Goal: Task Accomplishment & Management: Use online tool/utility

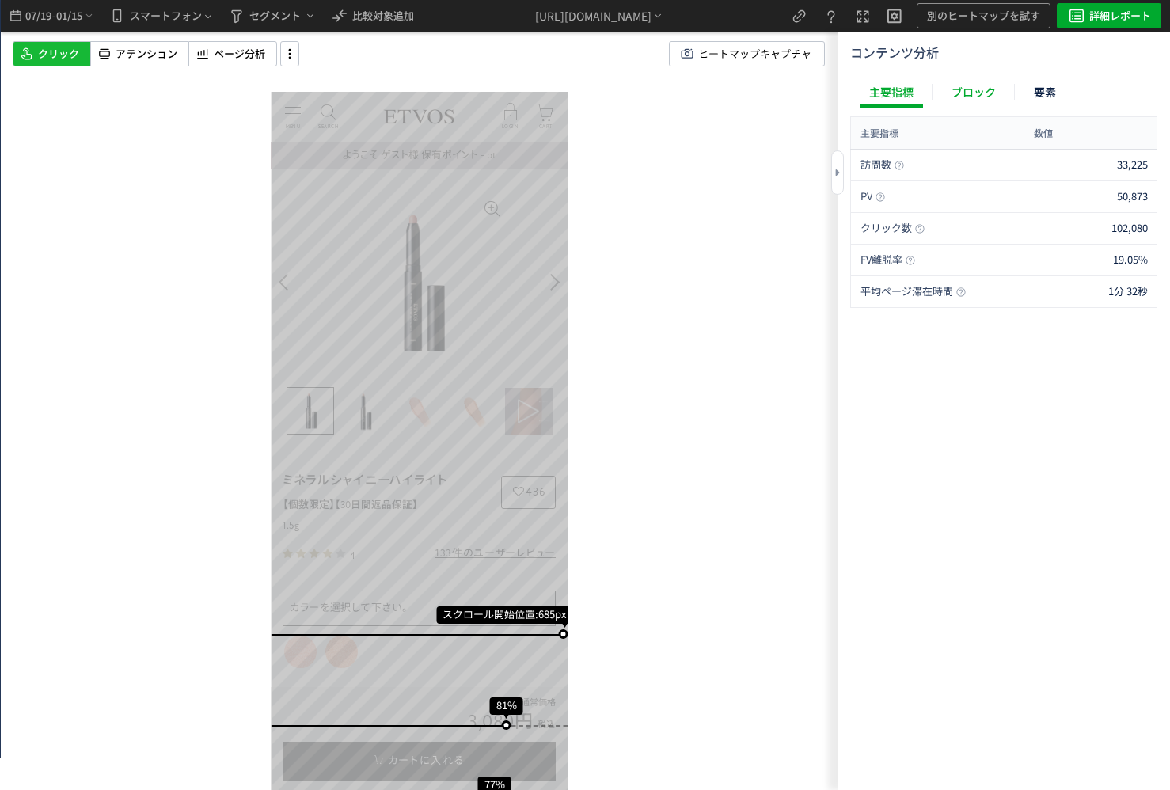
click at [979, 105] on div "ブロック" at bounding box center [973, 92] width 63 height 32
click at [980, 101] on div "ブロック" at bounding box center [973, 92] width 63 height 32
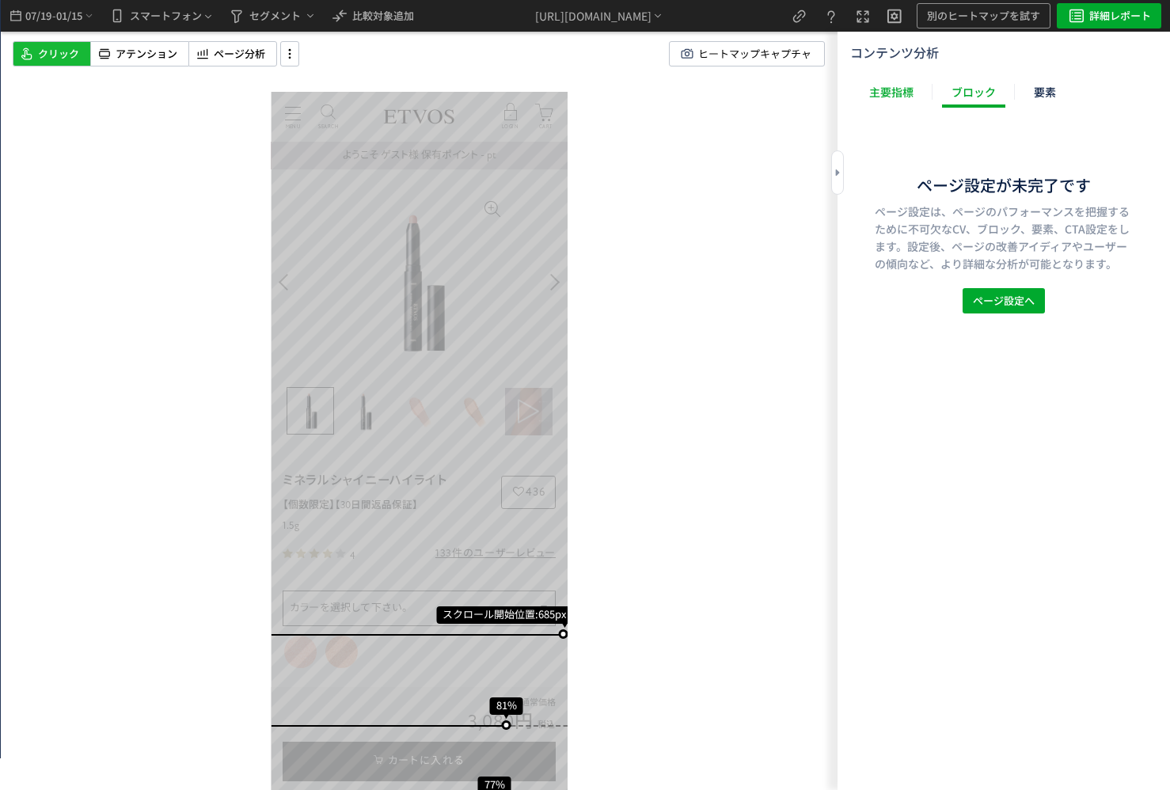
click at [906, 90] on div "主要指標" at bounding box center [891, 92] width 63 height 32
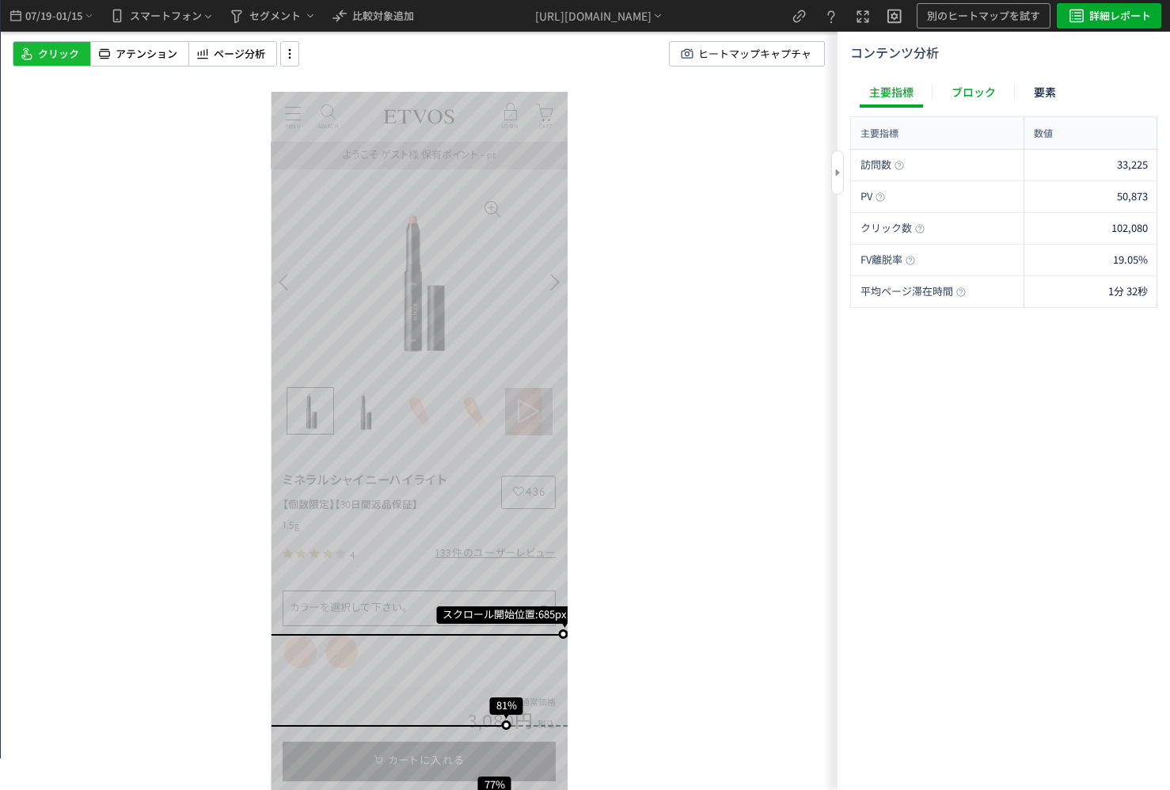
click at [979, 93] on div "ブロック" at bounding box center [973, 92] width 63 height 32
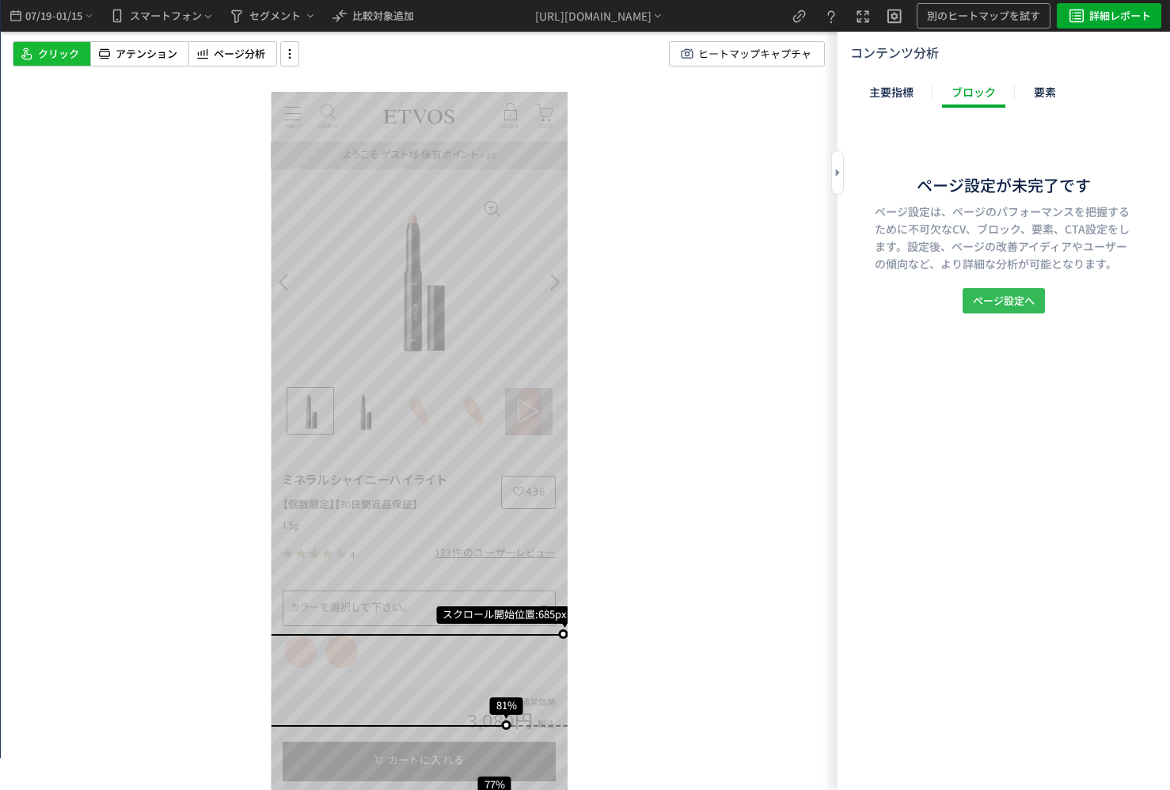
click at [999, 287] on div "ページ設定が未完了です ページ設定は、ページのパフォーマンスを把握するために不可欠なCV、ブロック、要素、CTA設定をします。設定後、ページの改善アイディアや…" at bounding box center [1004, 243] width 307 height 140
click at [999, 297] on span "ページ設定へ" at bounding box center [1004, 300] width 62 height 25
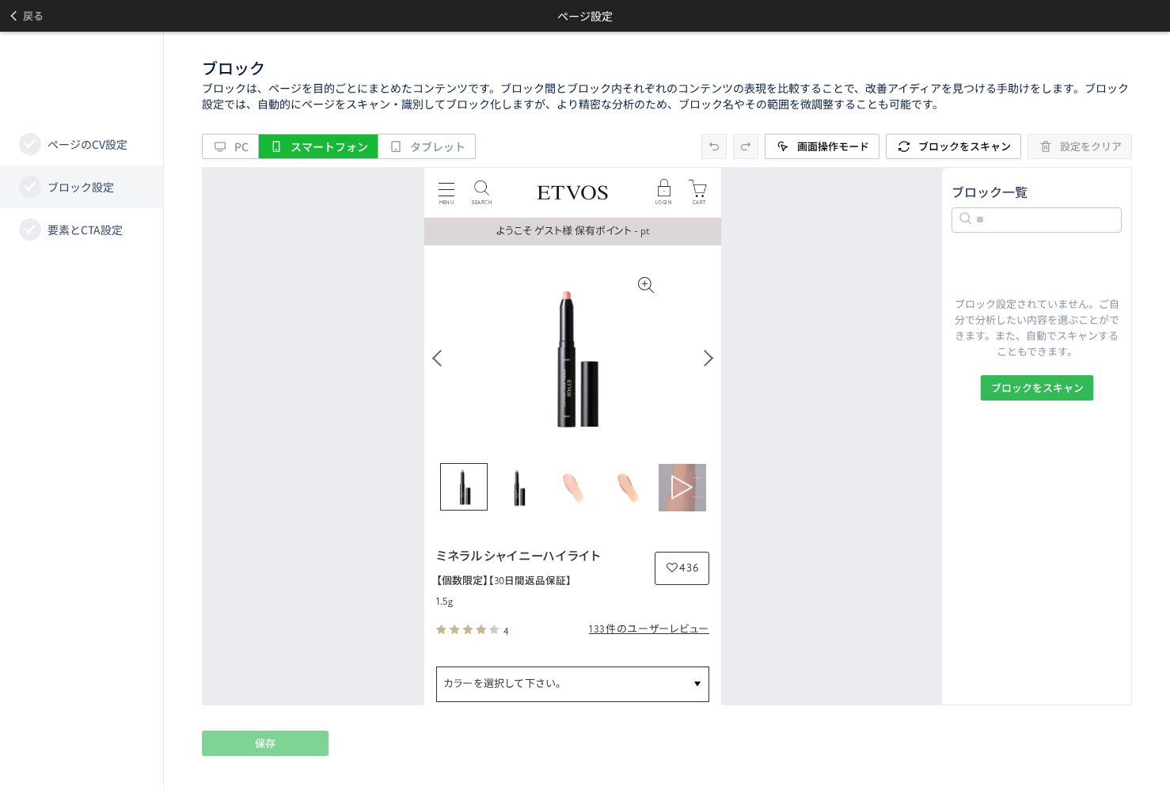
click at [1016, 376] on span "ブロックをスキャン" at bounding box center [1037, 387] width 93 height 25
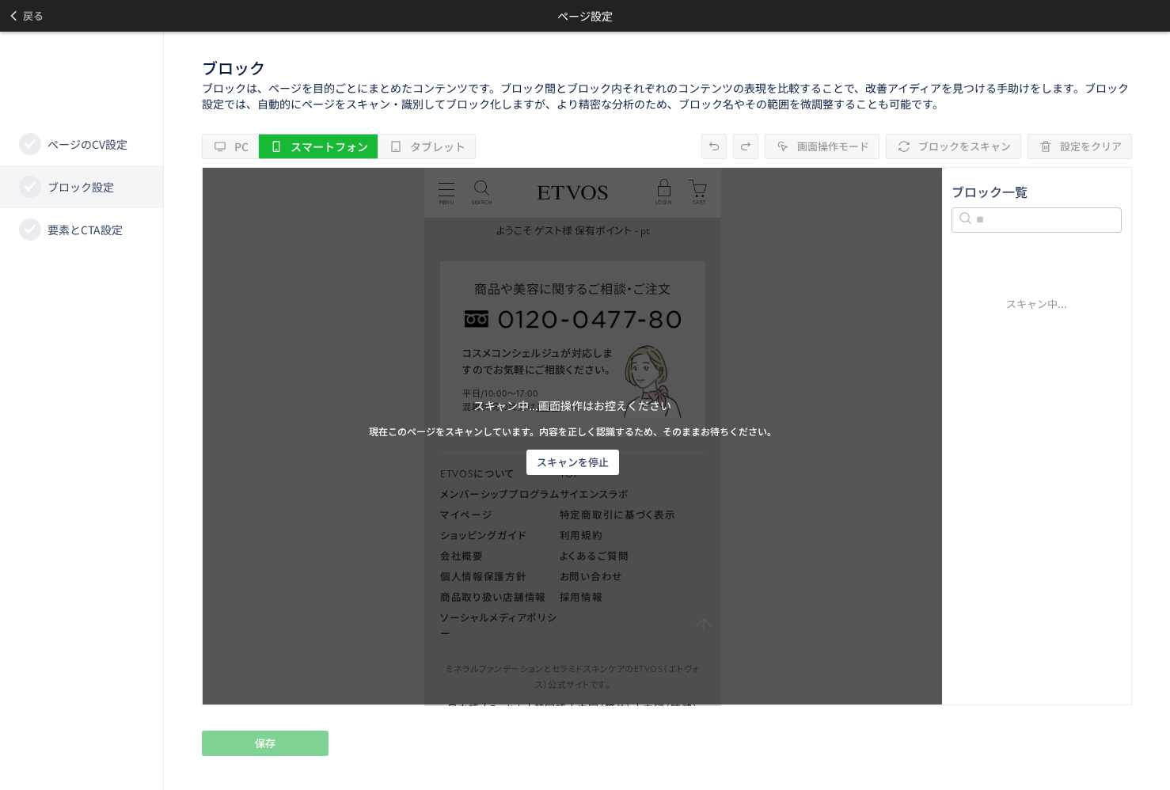
scroll to position [9978, 0]
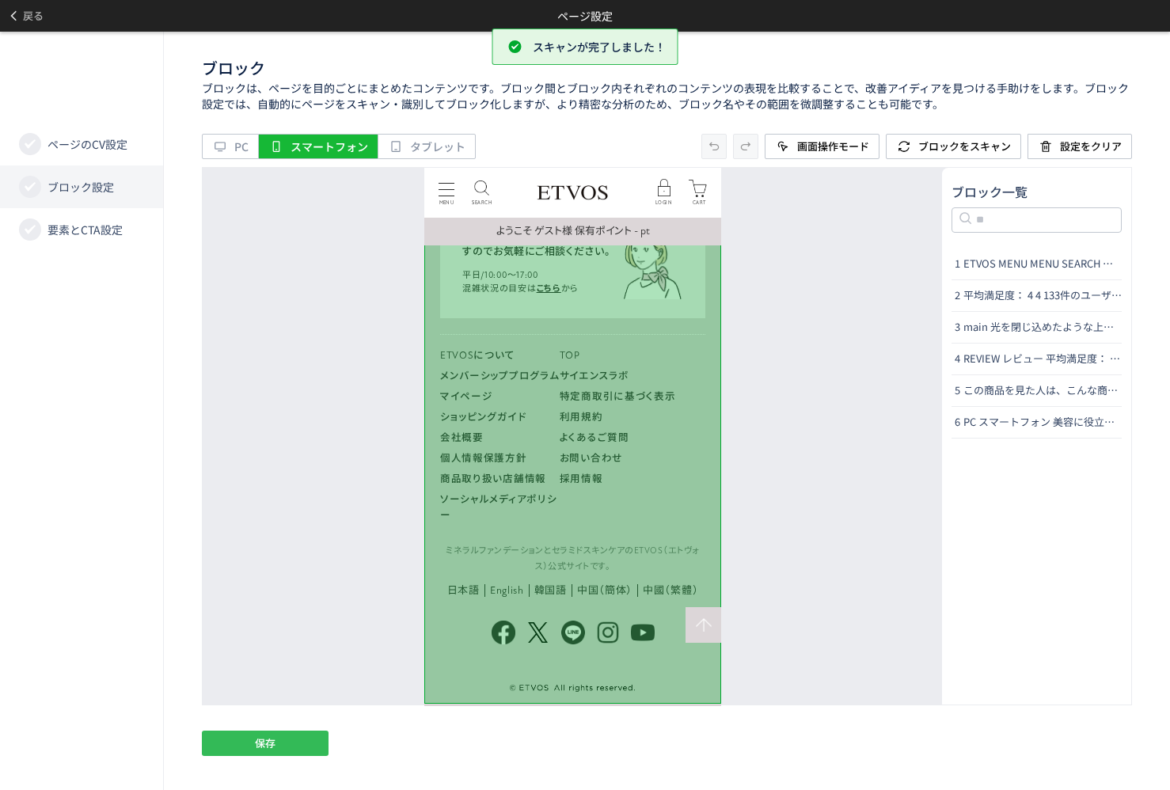
click at [268, 744] on span "保存" at bounding box center [265, 743] width 21 height 25
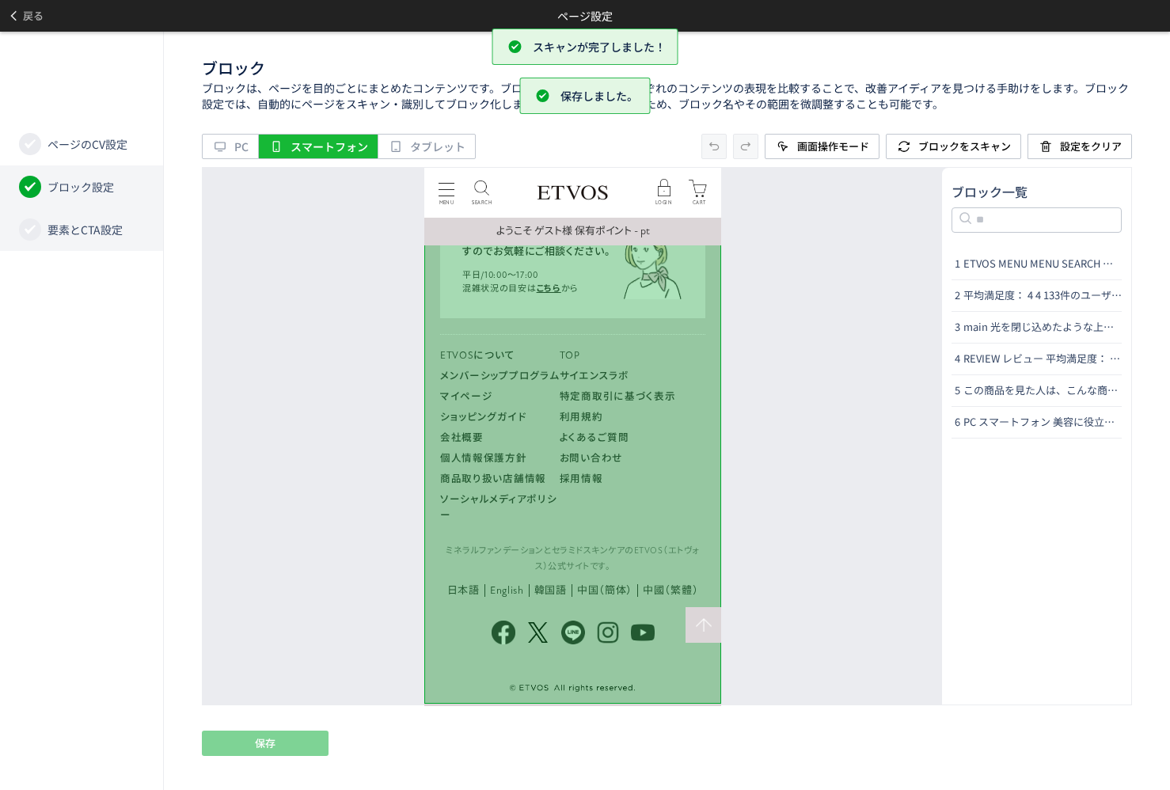
click at [120, 235] on span "要素とCTA設定" at bounding box center [85, 230] width 75 height 16
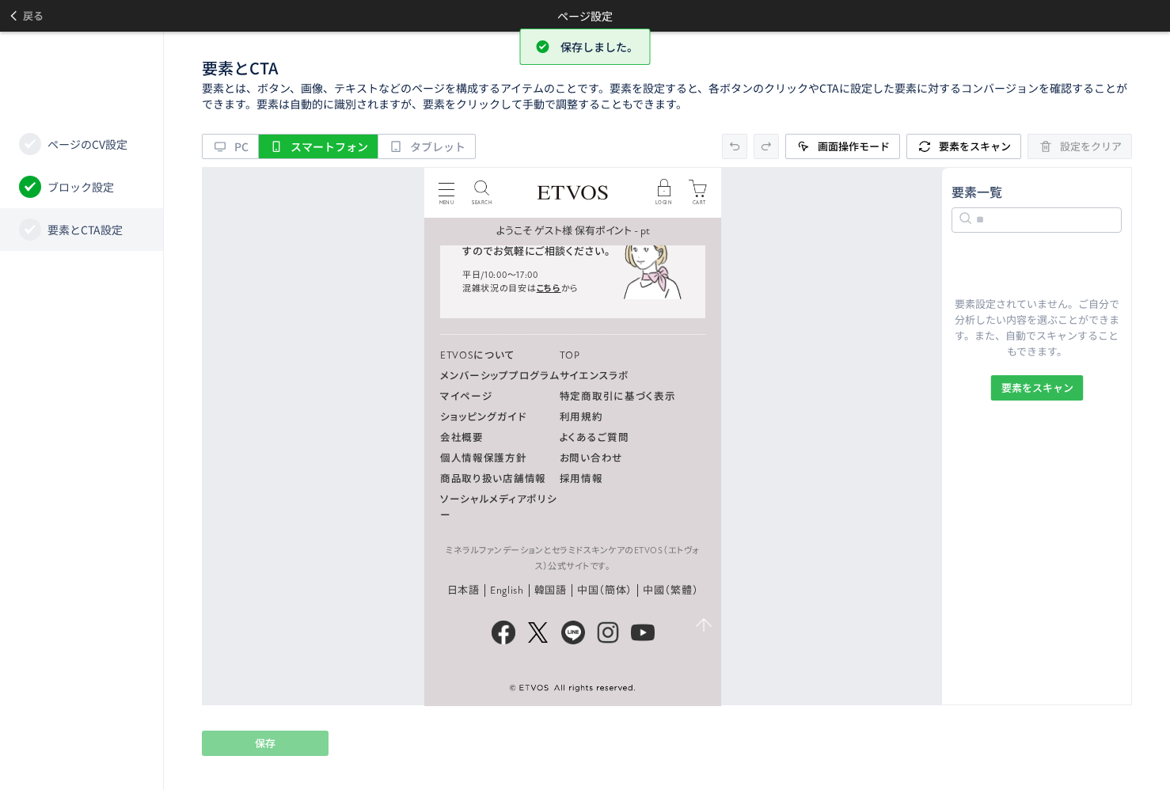
click at [1036, 390] on span "要素をスキャン" at bounding box center [1037, 387] width 72 height 25
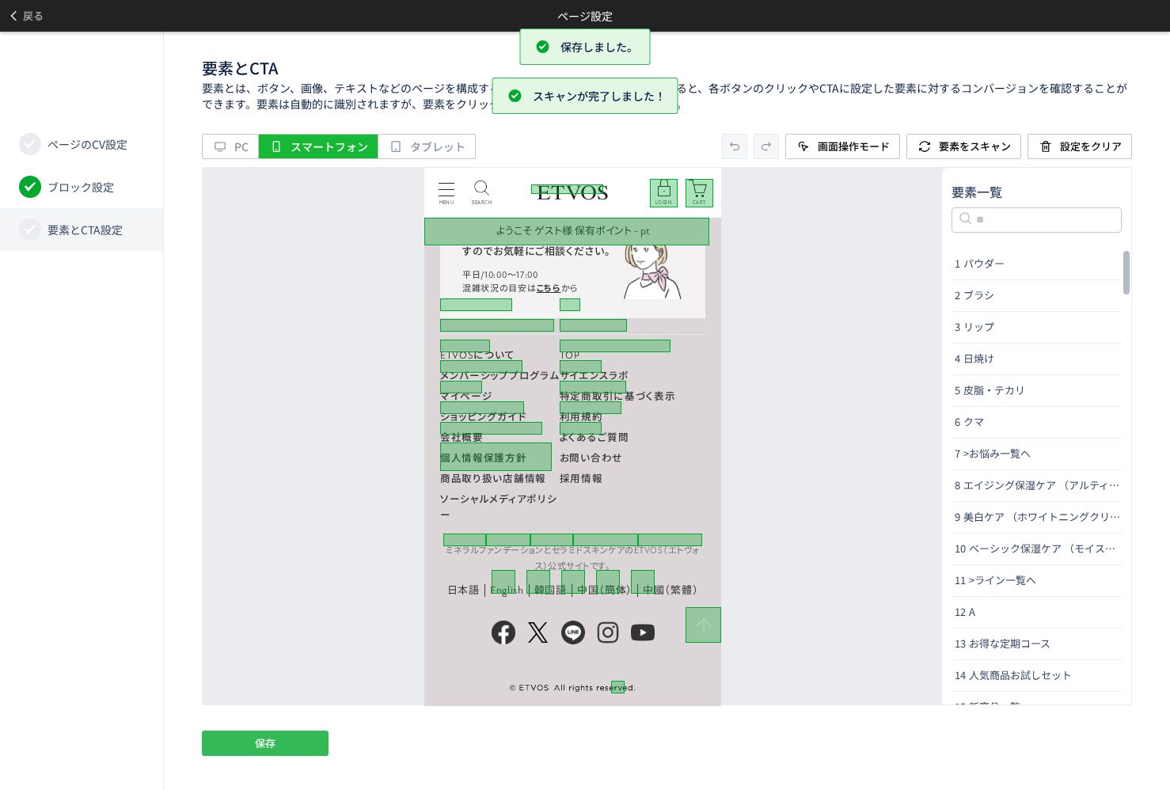
click at [297, 746] on button "保存" at bounding box center [265, 743] width 127 height 25
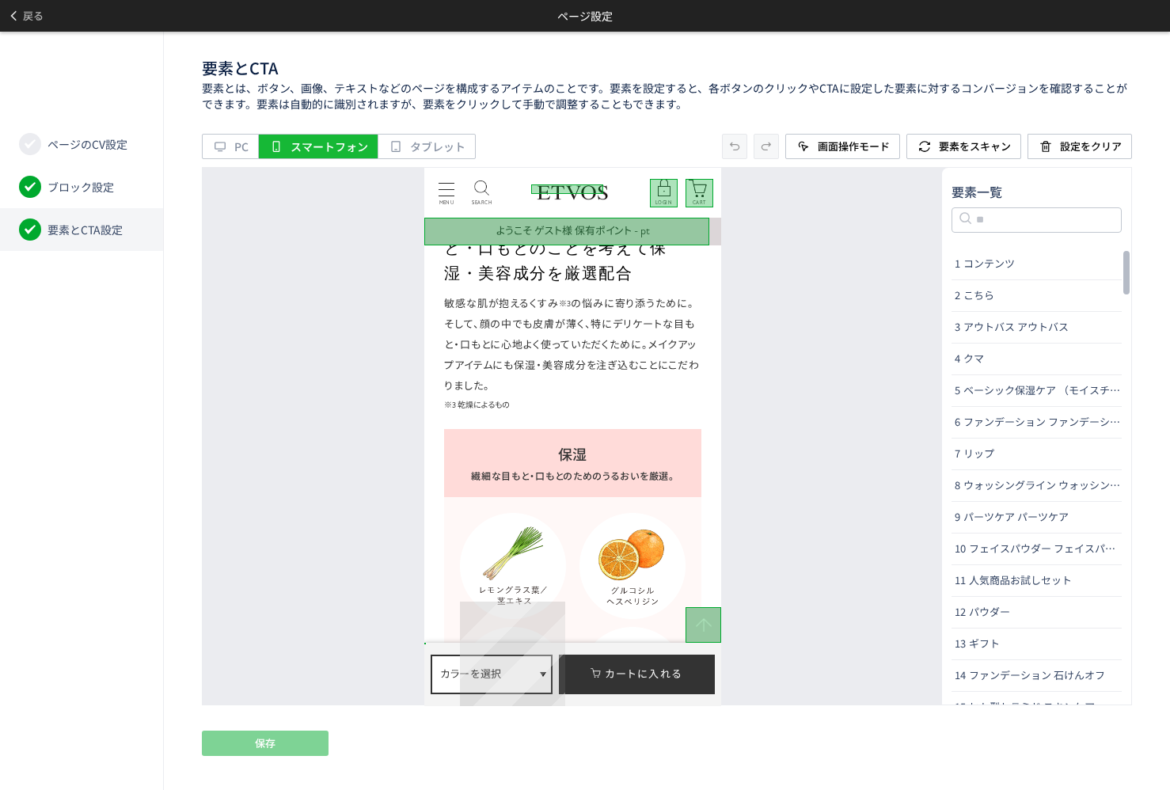
scroll to position [3880, 0]
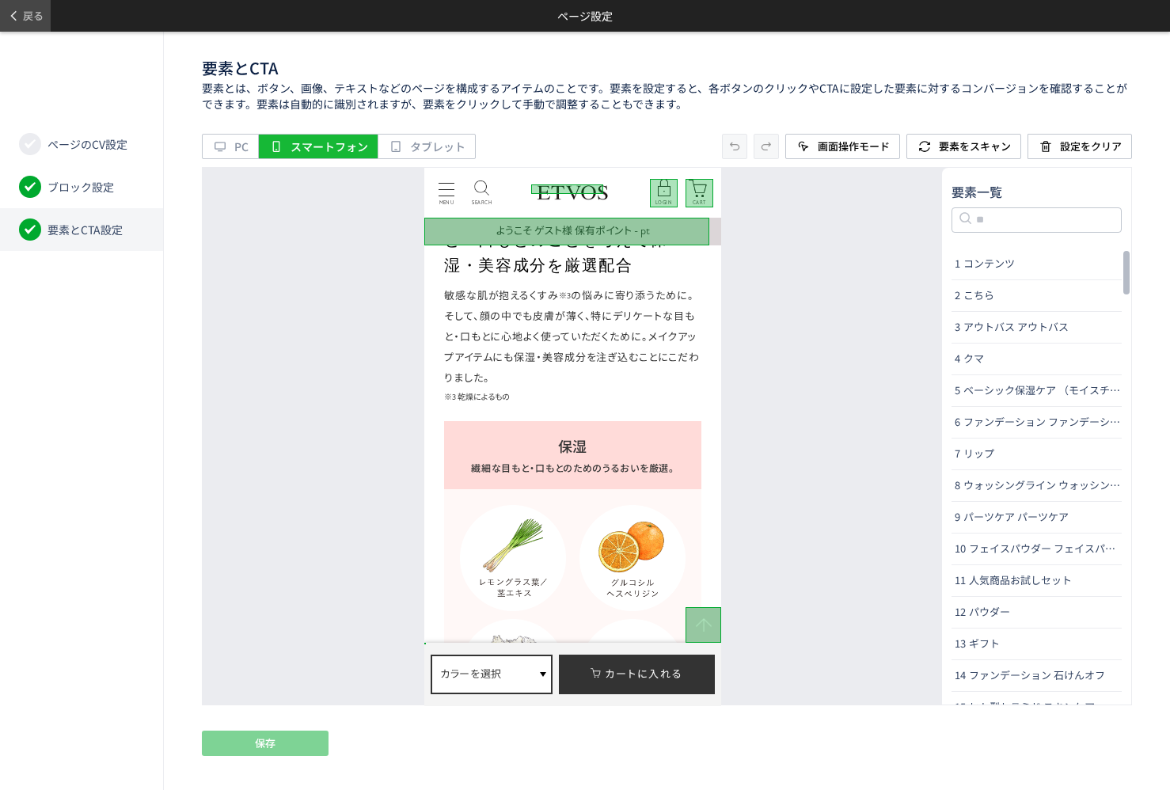
click at [13, 12] on icon at bounding box center [13, 16] width 13 height 13
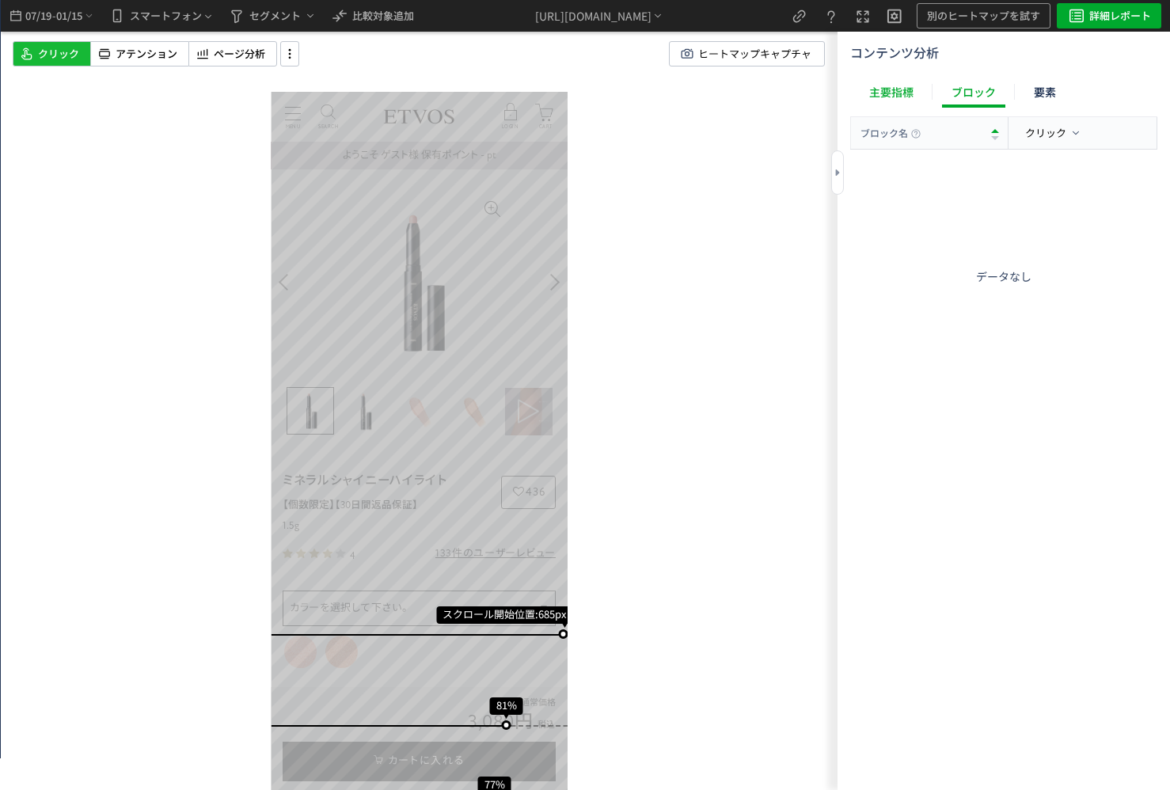
click at [910, 80] on div "主要指標" at bounding box center [891, 92] width 63 height 32
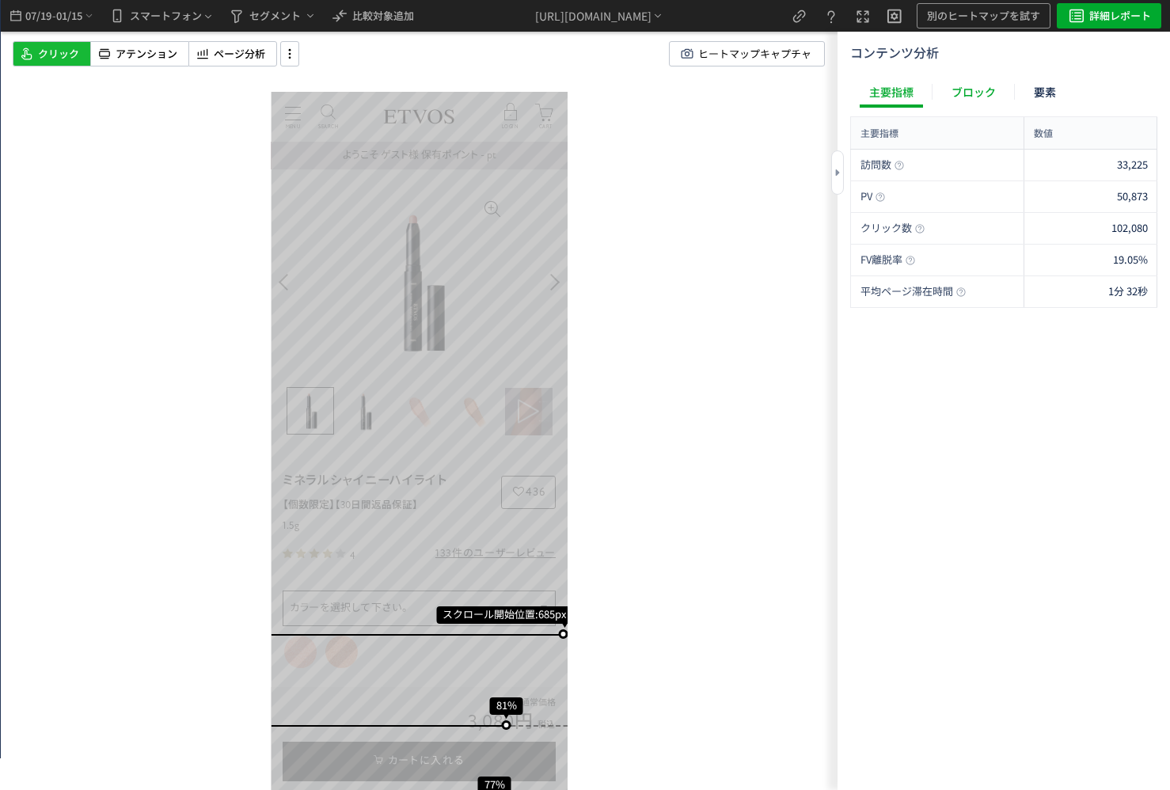
click at [975, 86] on div "ブロック" at bounding box center [973, 92] width 63 height 32
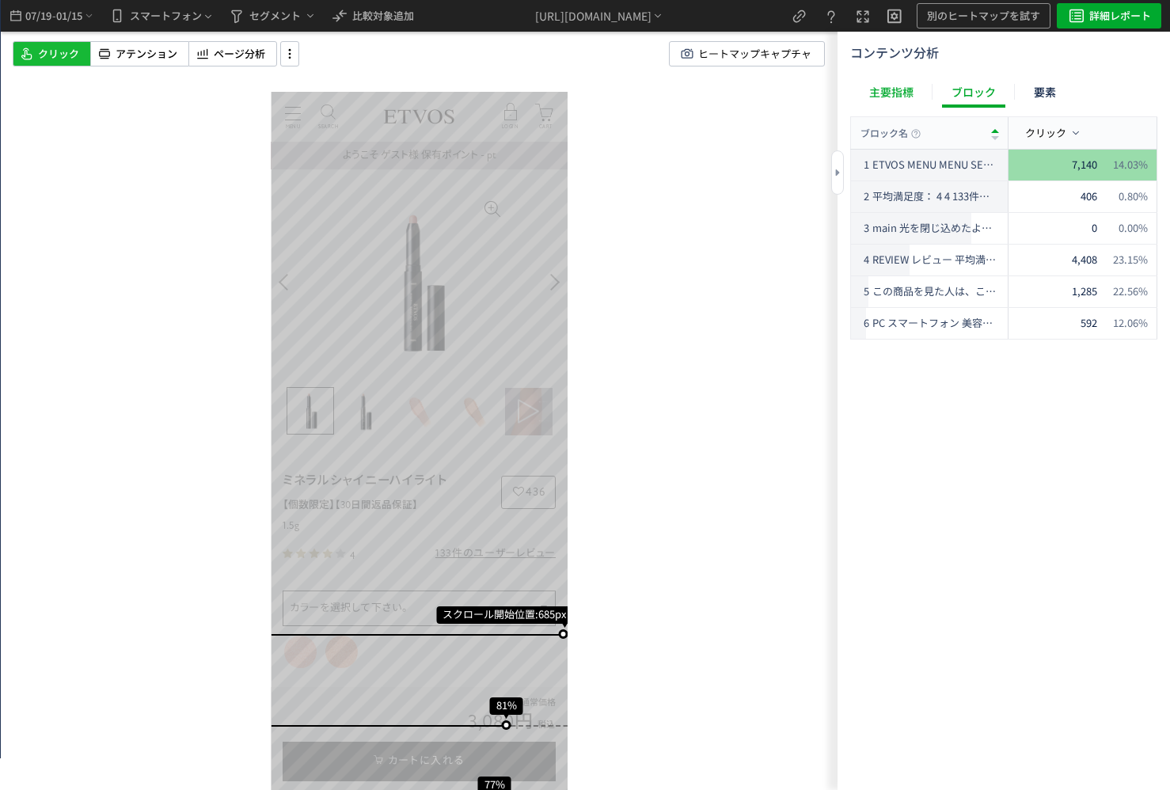
click at [904, 86] on div "主要指標" at bounding box center [891, 92] width 63 height 32
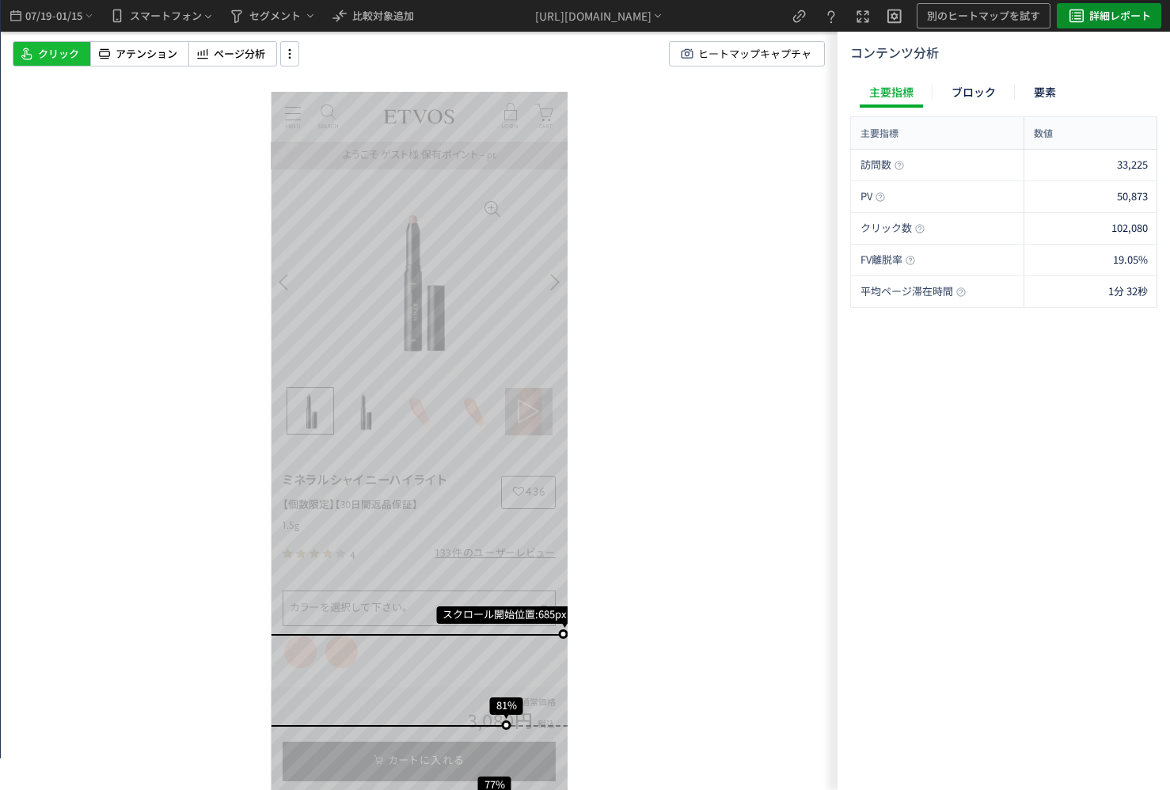
click at [1105, 14] on span "詳細レポート" at bounding box center [1121, 15] width 62 height 25
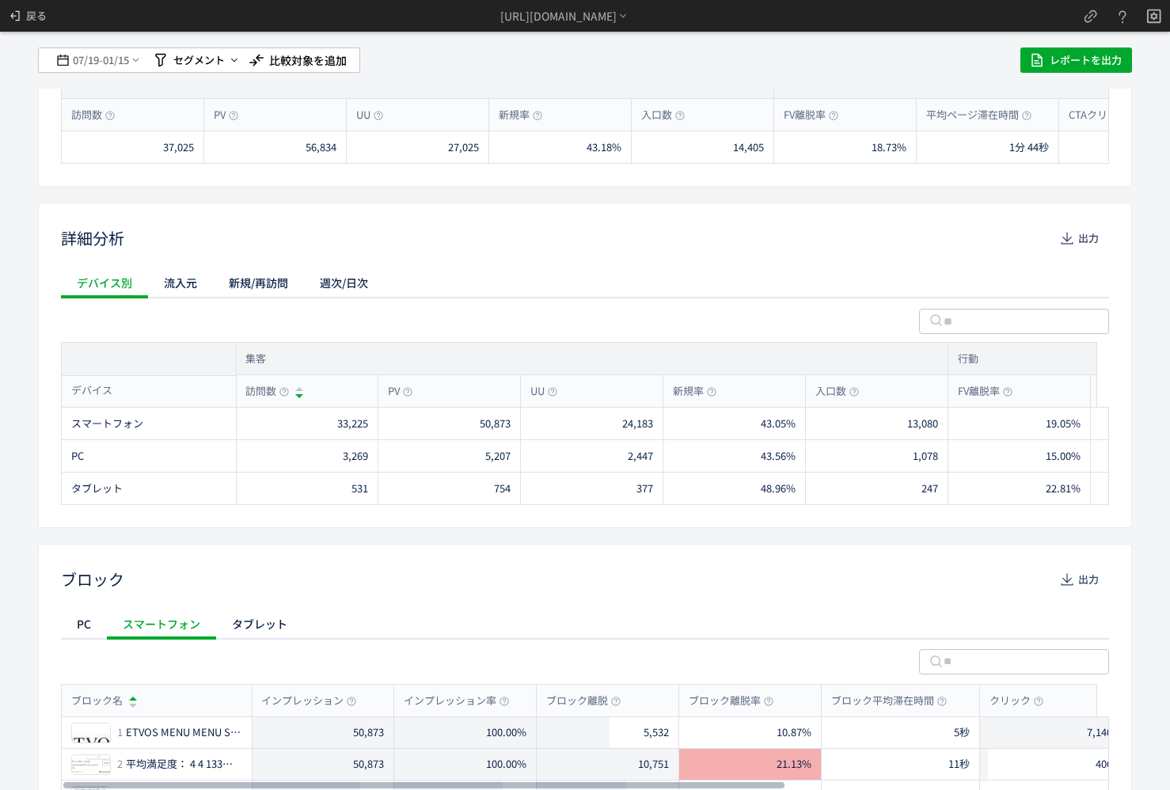
scroll to position [44, 0]
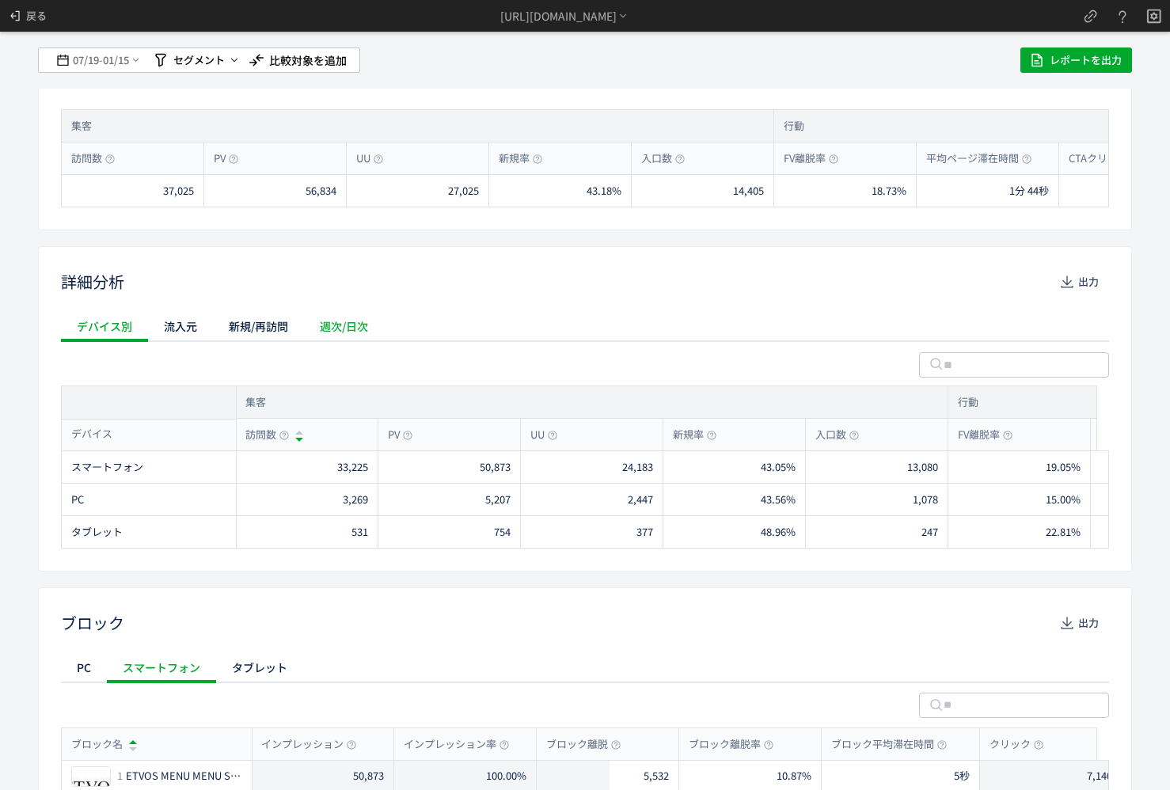
click at [370, 311] on div "週次/日次" at bounding box center [344, 326] width 80 height 32
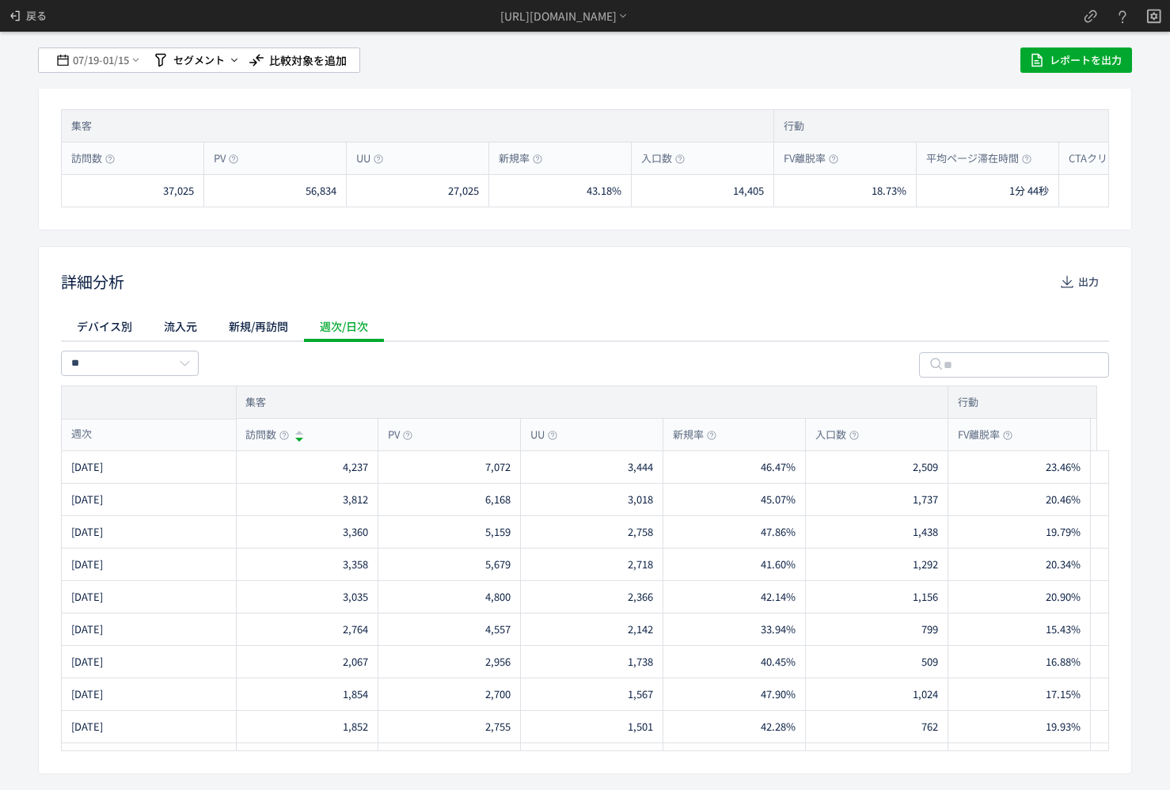
click at [349, 322] on div "週次/日次" at bounding box center [344, 326] width 80 height 32
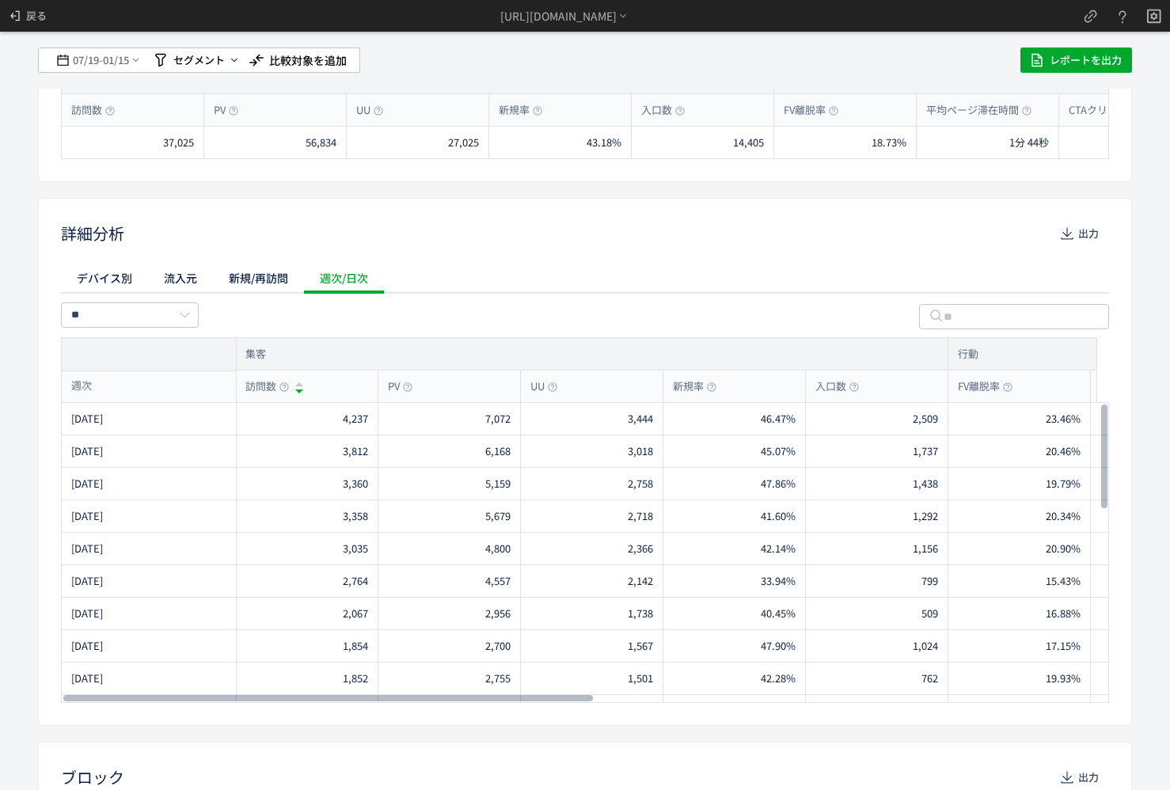
scroll to position [79, 0]
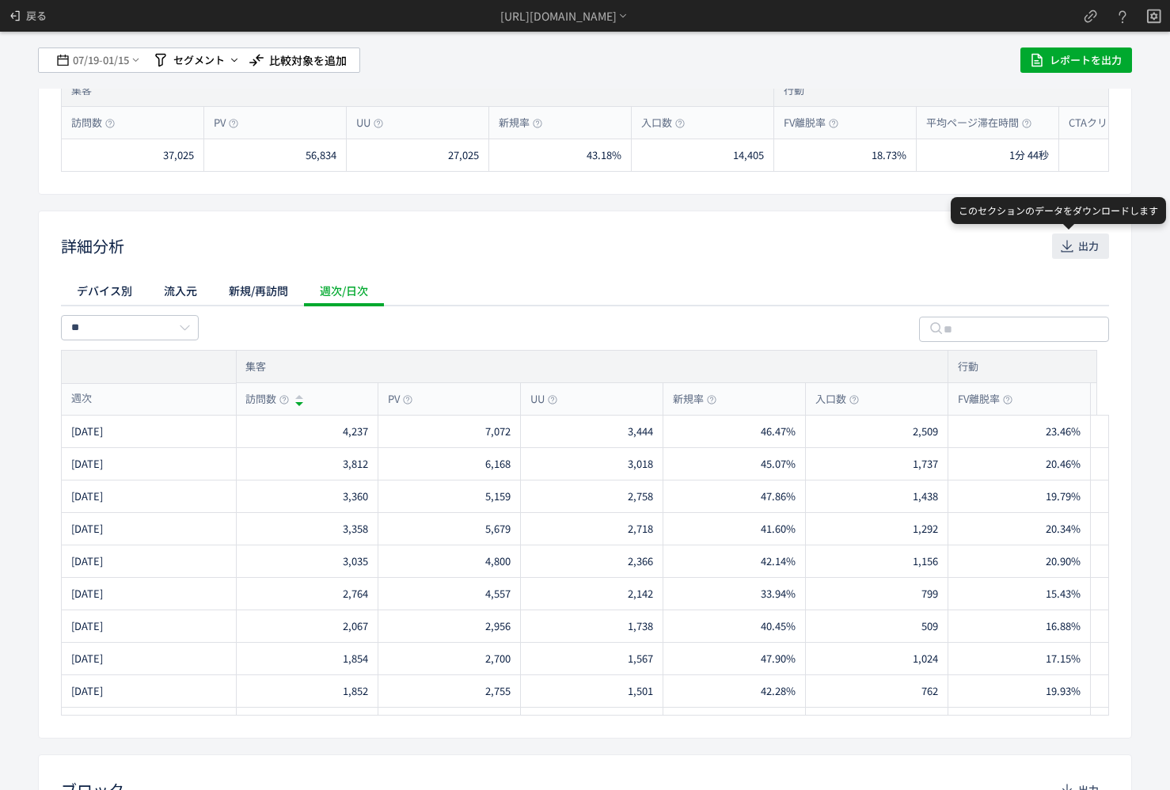
click at [1086, 242] on button "出力" at bounding box center [1080, 246] width 57 height 25
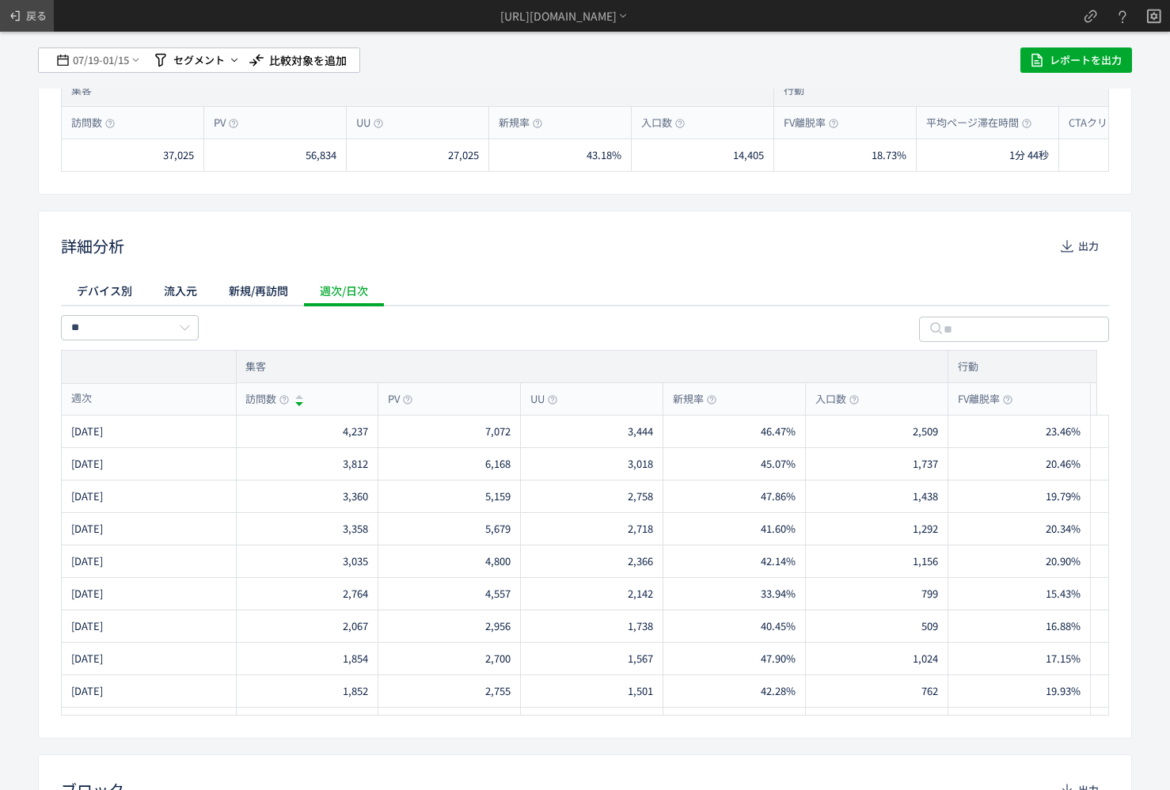
click at [40, 14] on span "戻る" at bounding box center [36, 15] width 21 height 25
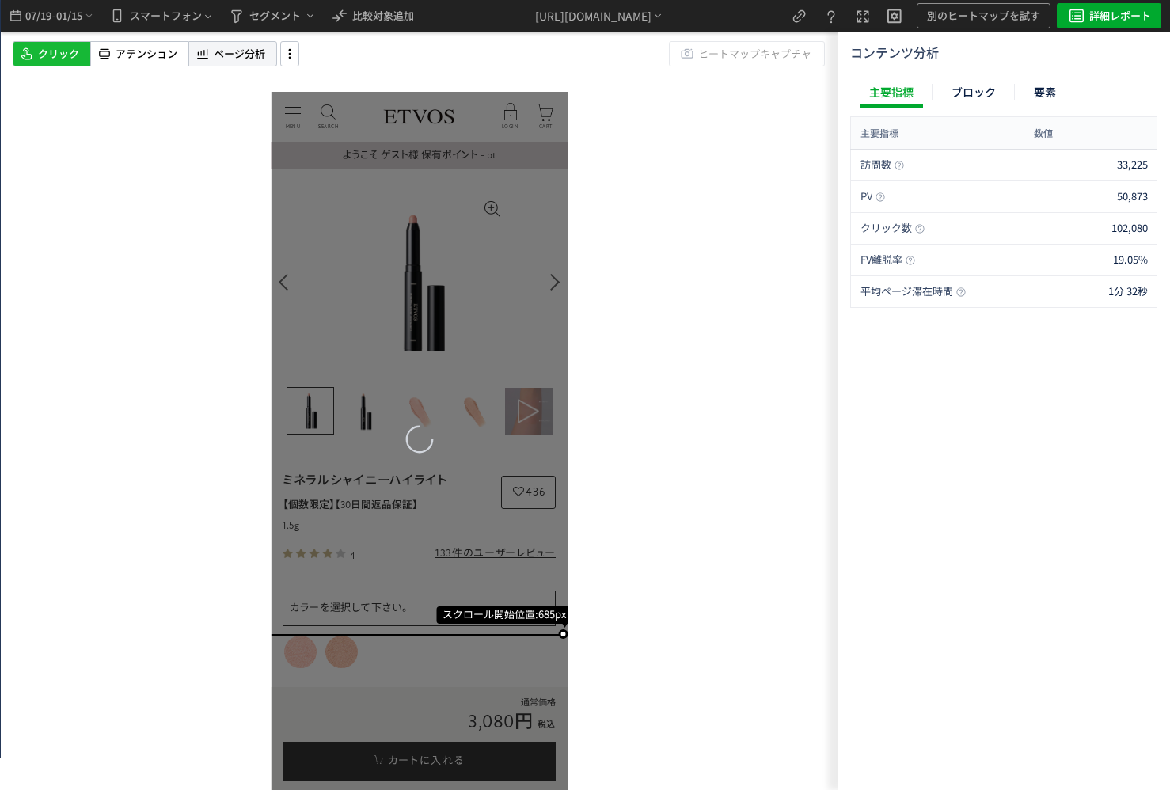
scroll to position [0, 0]
click at [222, 57] on span "ページ分析" at bounding box center [239, 54] width 51 height 15
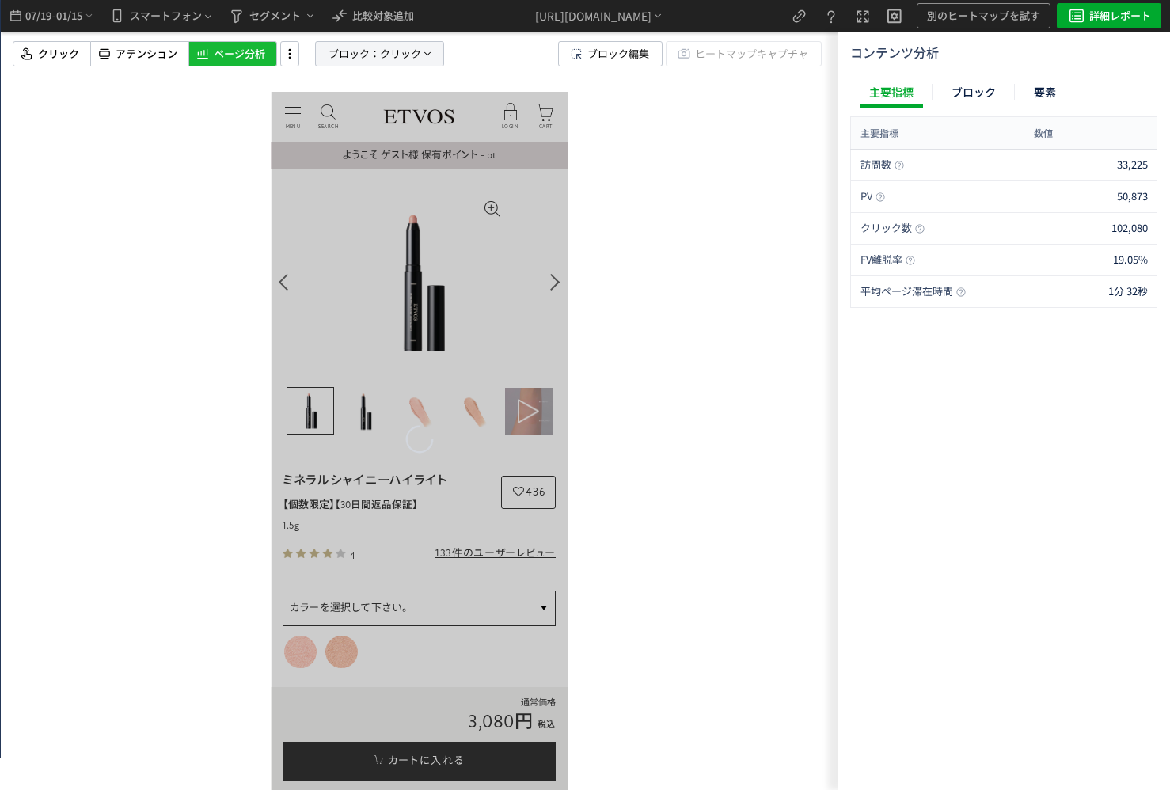
click at [367, 50] on span "ブロック：" at bounding box center [354, 54] width 51 height 24
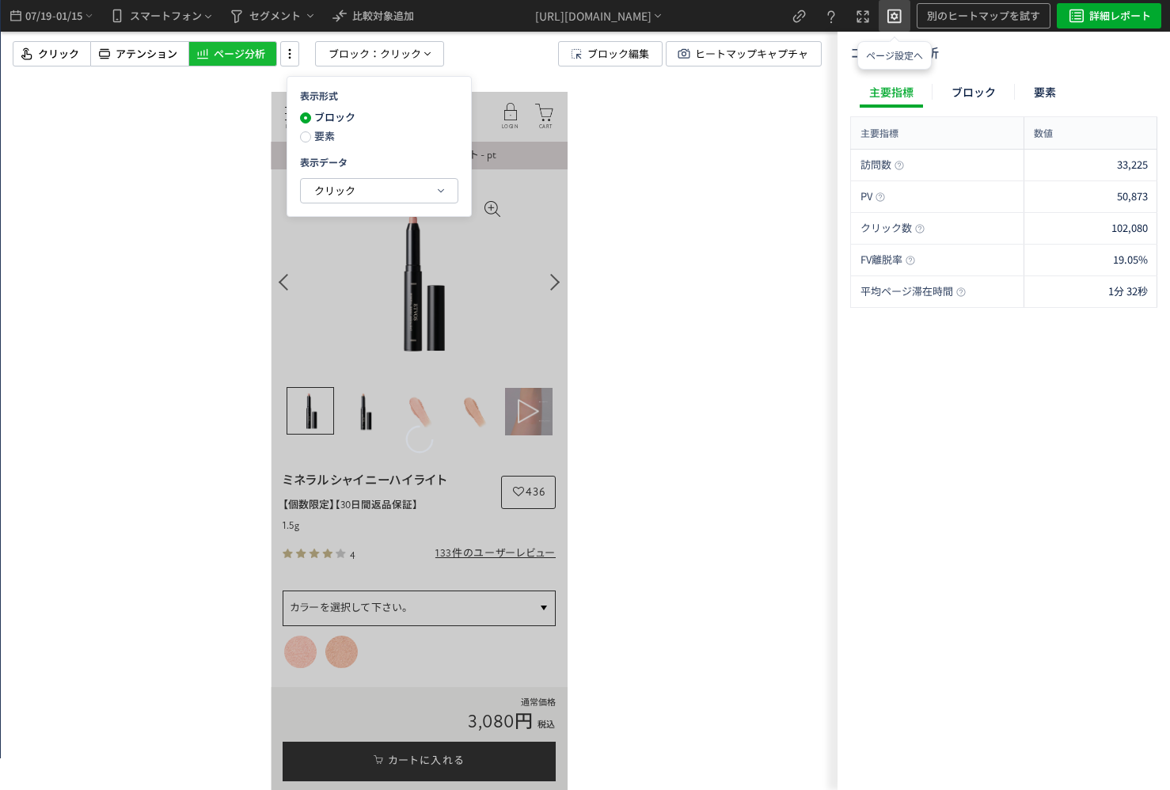
click at [908, 25] on button "heatmap-top-bar" at bounding box center [895, 16] width 32 height 32
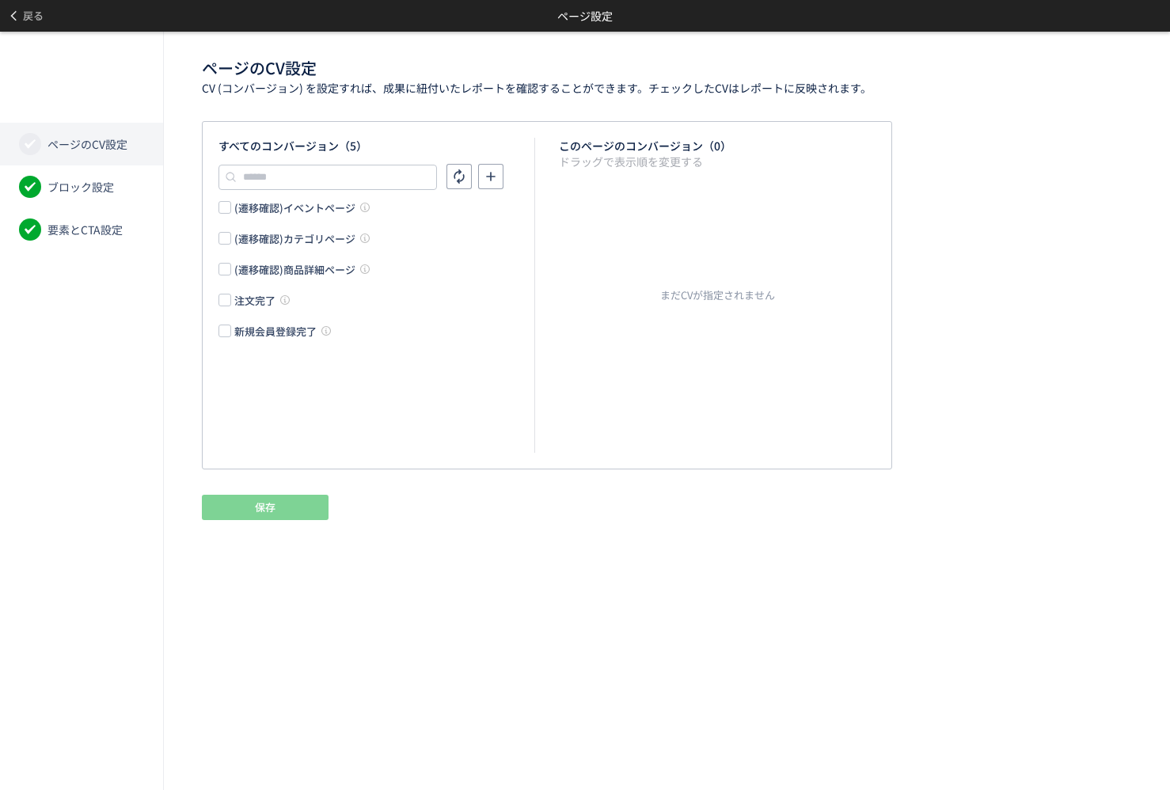
drag, startPoint x: 70, startPoint y: 164, endPoint x: 79, endPoint y: 162, distance: 8.9
click at [71, 164] on li "ページのCV設定" at bounding box center [81, 144] width 163 height 43
click at [87, 150] on span "ページのCV設定" at bounding box center [88, 144] width 80 height 16
click at [242, 303] on div "注文完了" at bounding box center [254, 300] width 41 height 15
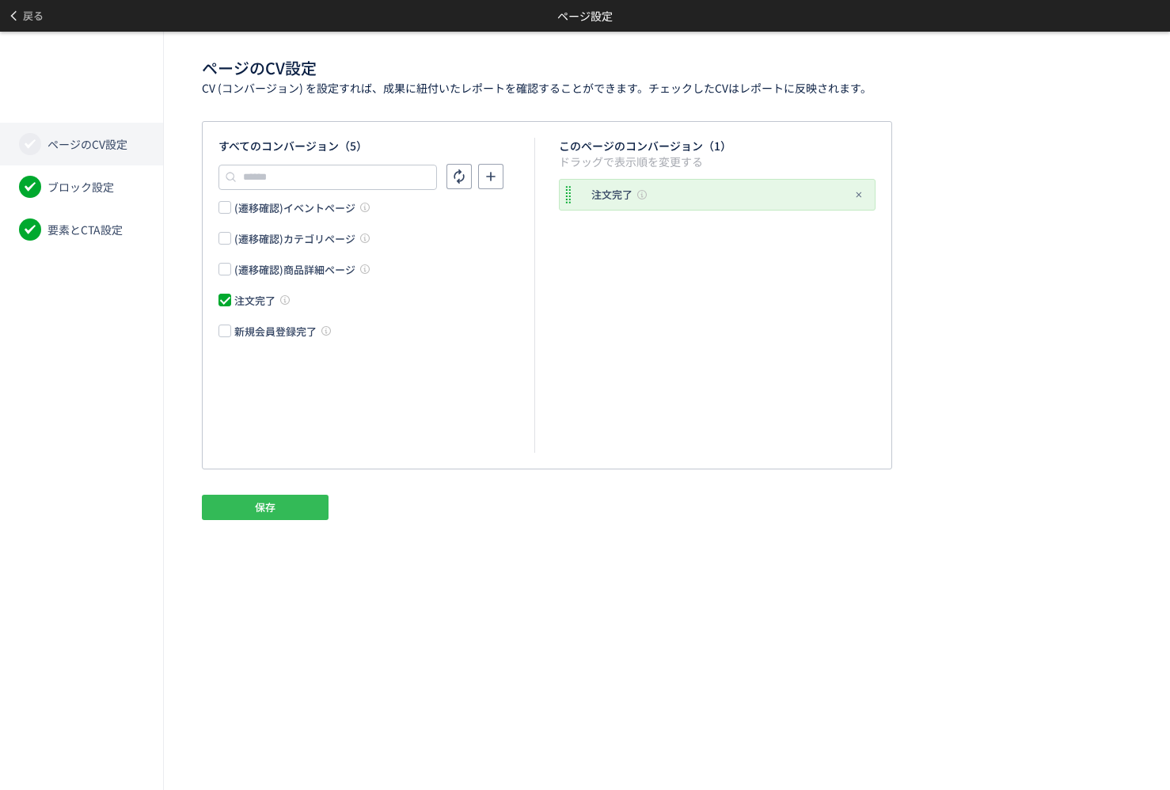
click at [269, 500] on span "保存" at bounding box center [265, 507] width 21 height 25
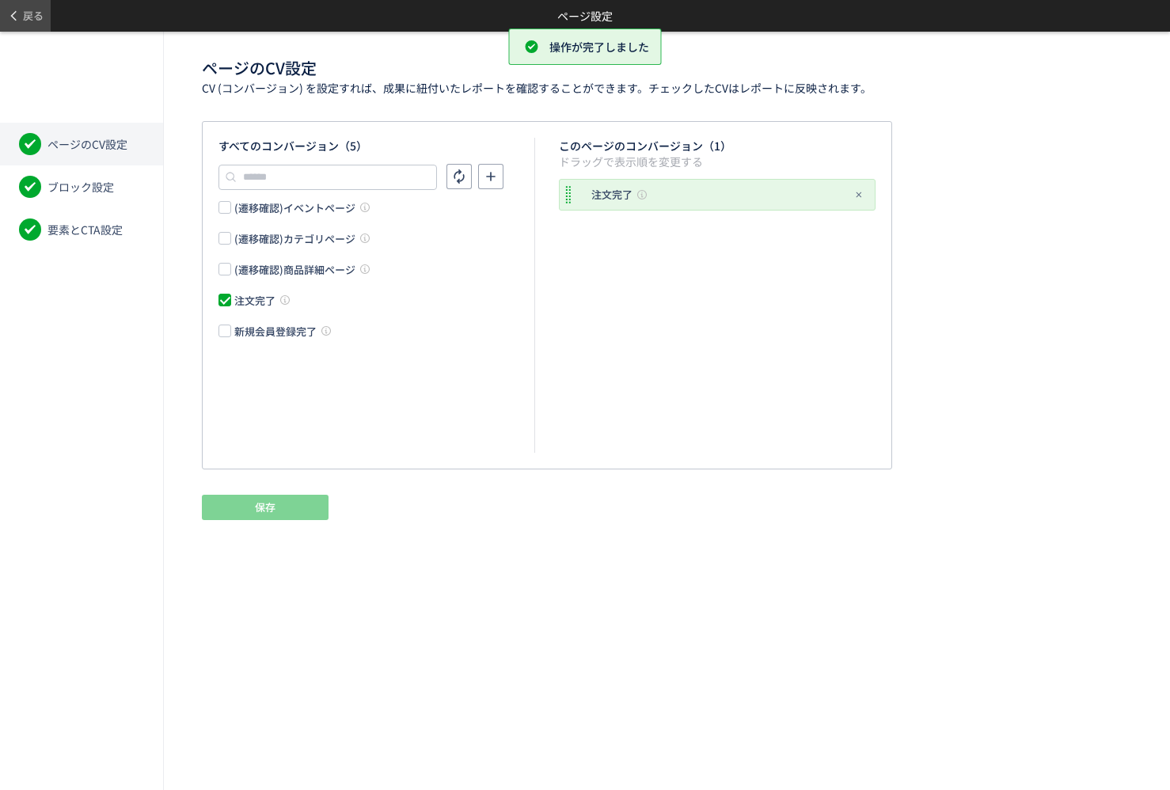
click at [29, 12] on span "戻る" at bounding box center [33, 15] width 21 height 25
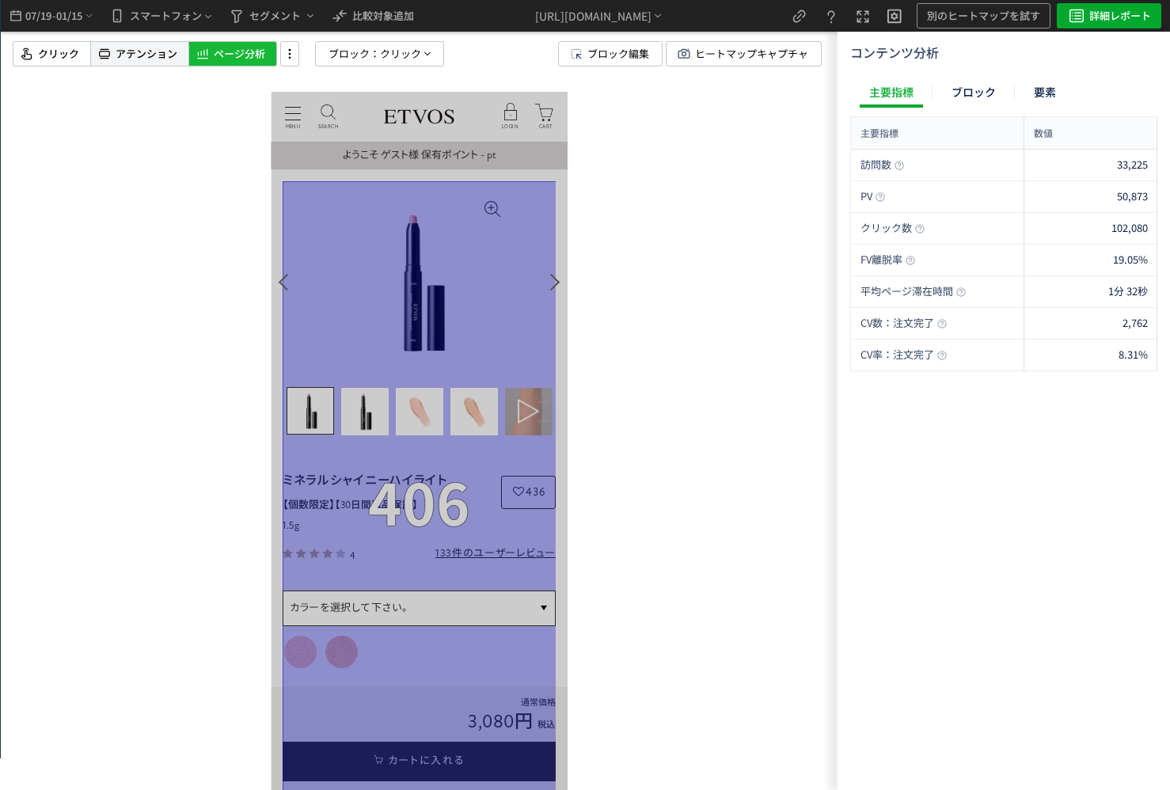
click at [134, 55] on span "アテンション" at bounding box center [147, 54] width 62 height 15
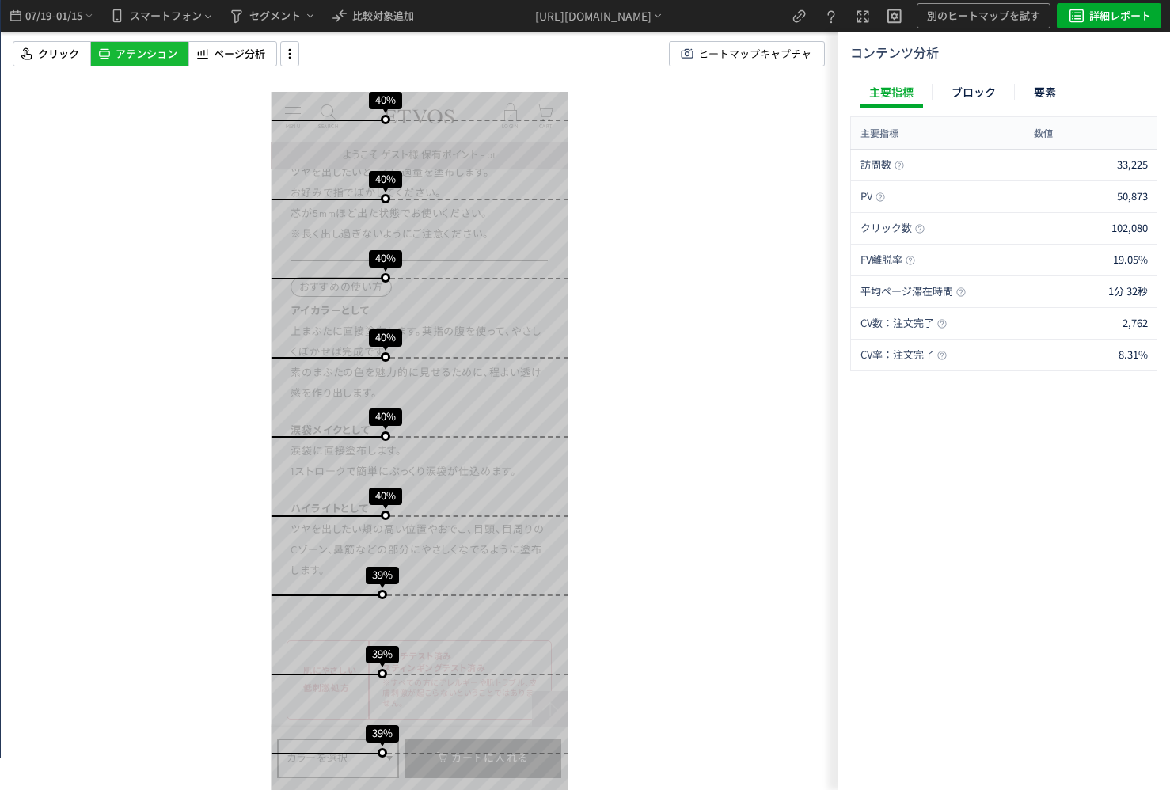
scroll to position [5702, 0]
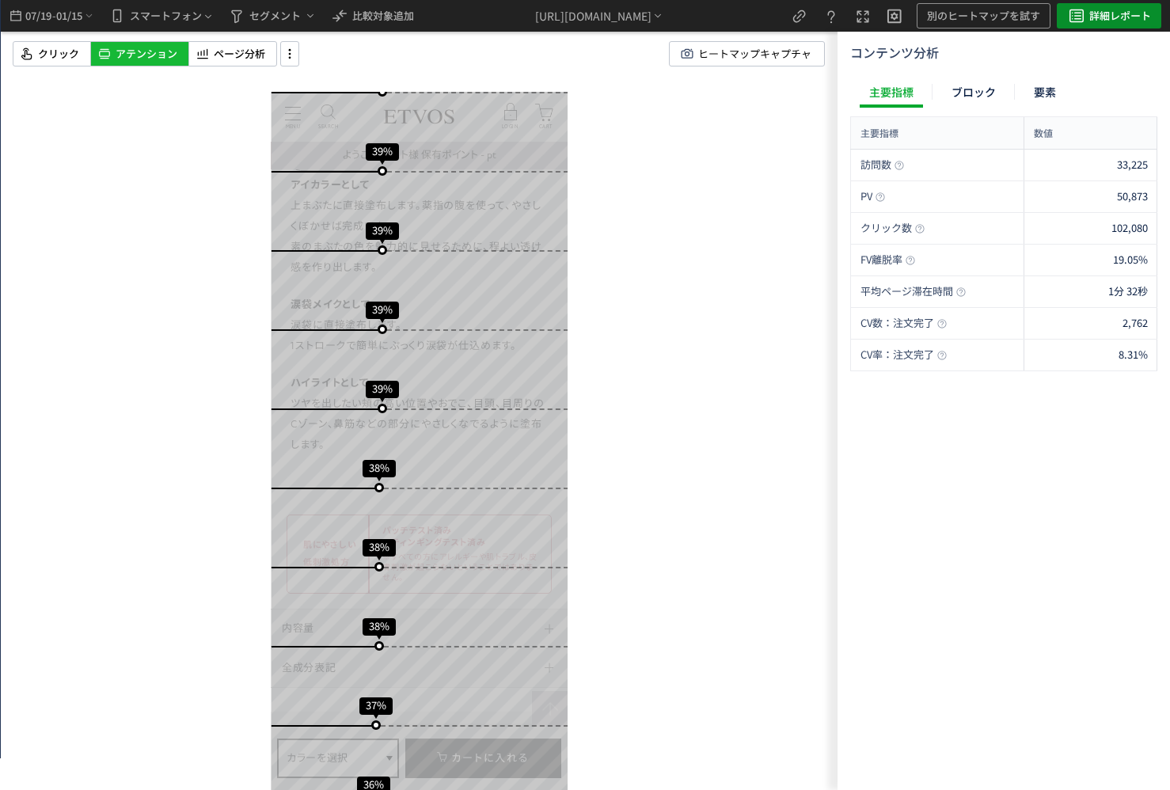
click at [1083, 17] on icon "heatmap-top-bar" at bounding box center [1076, 15] width 19 height 19
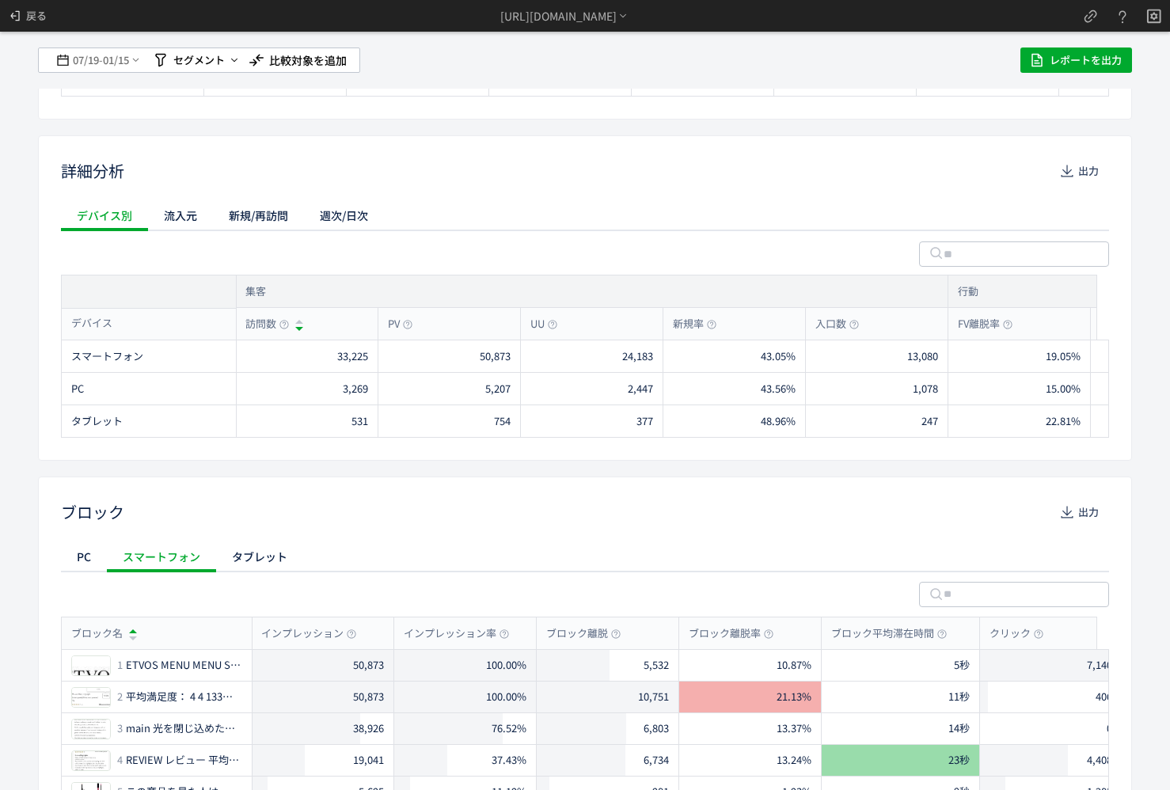
scroll to position [0, 0]
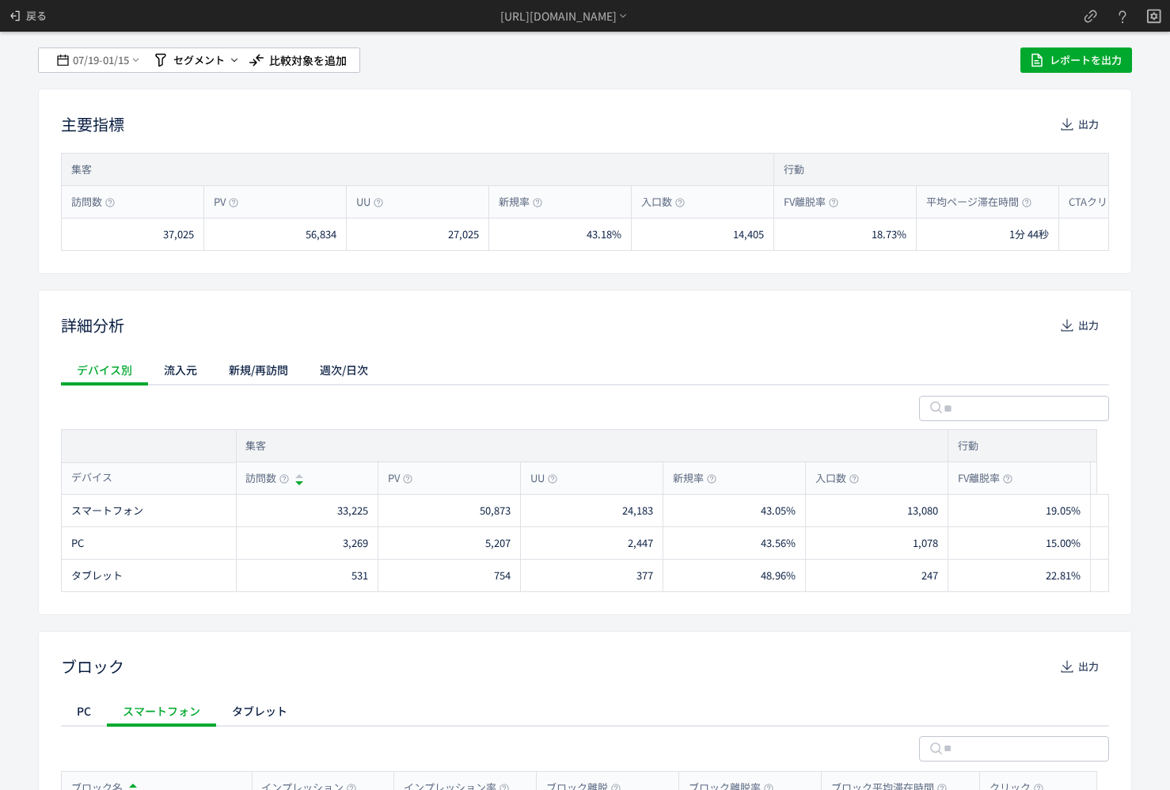
click at [332, 351] on div "詳細分析 出力 デバイス別 流入元 新規/再訪問 週次/日次 集客 訪問数 PV UU 新規率 入口数 行動 FV離脱率 平均ページ滞在時間 CTAクリック数…" at bounding box center [585, 452] width 1094 height 325
click at [334, 366] on div "週次/日次" at bounding box center [344, 370] width 80 height 32
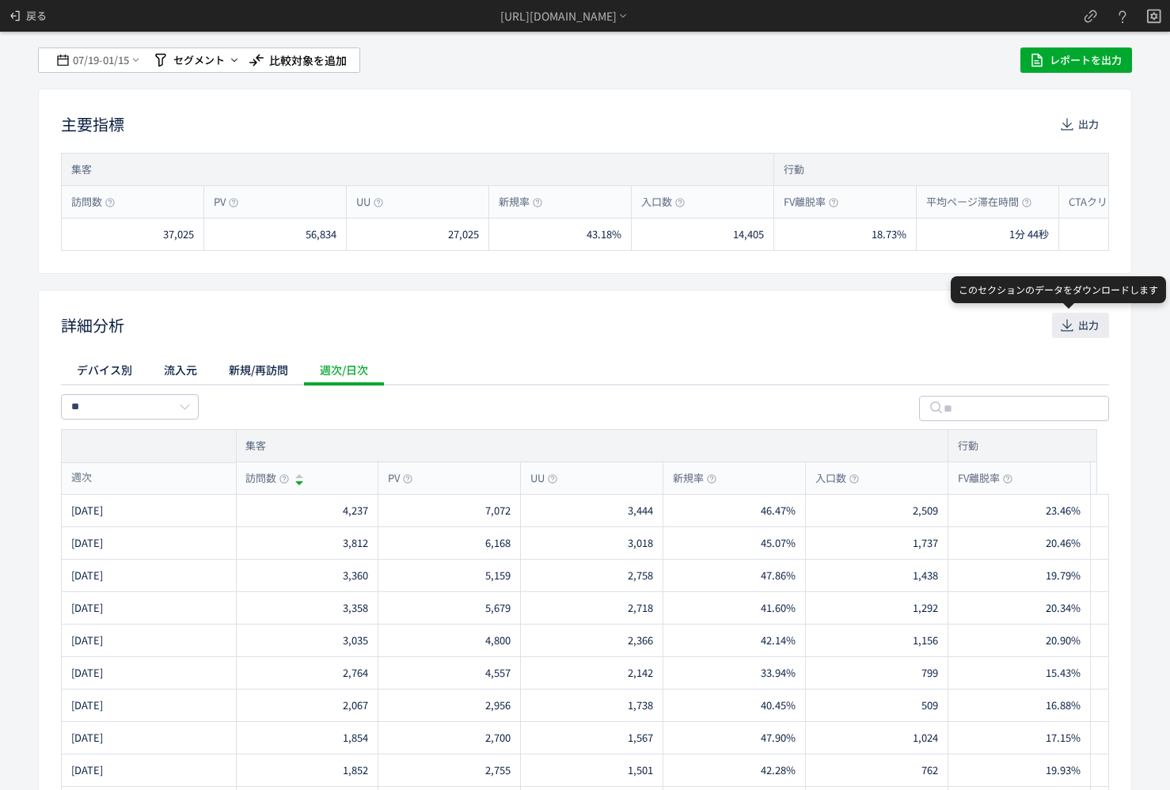
click at [1062, 323] on icon "button" at bounding box center [1068, 326] width 16 height 16
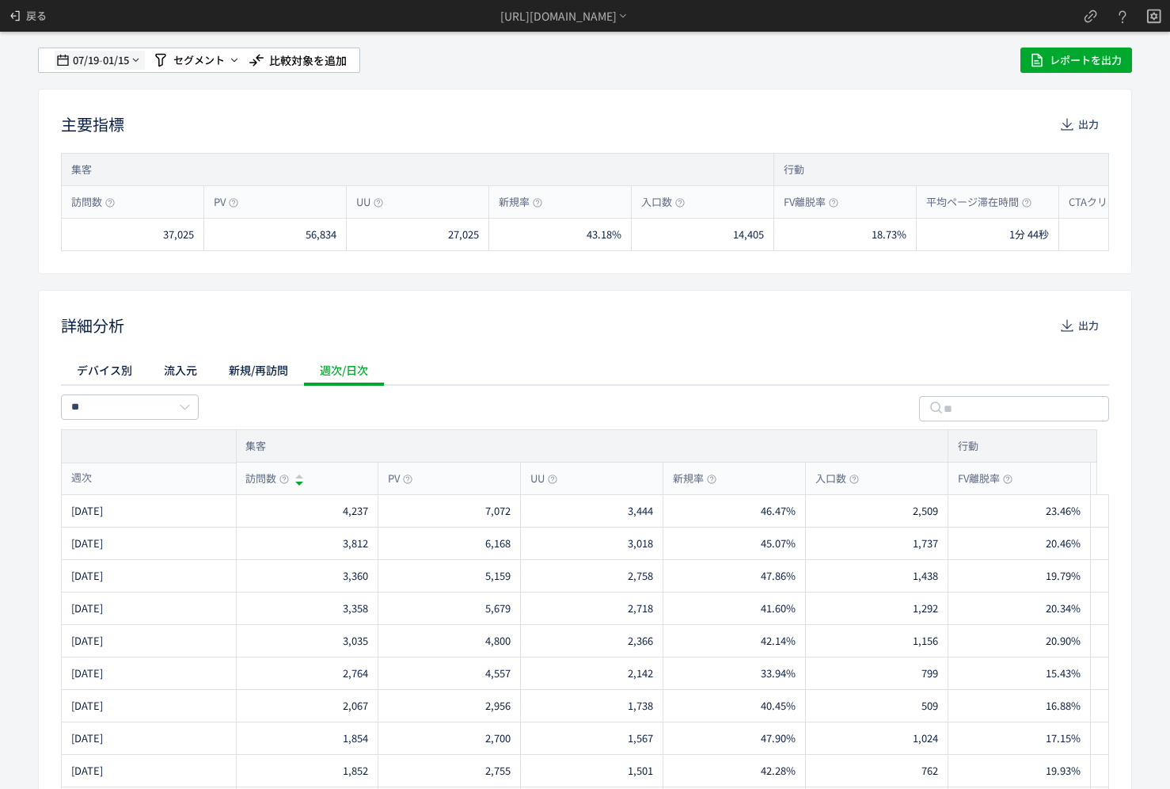
click at [141, 59] on icon at bounding box center [136, 60] width 12 height 13
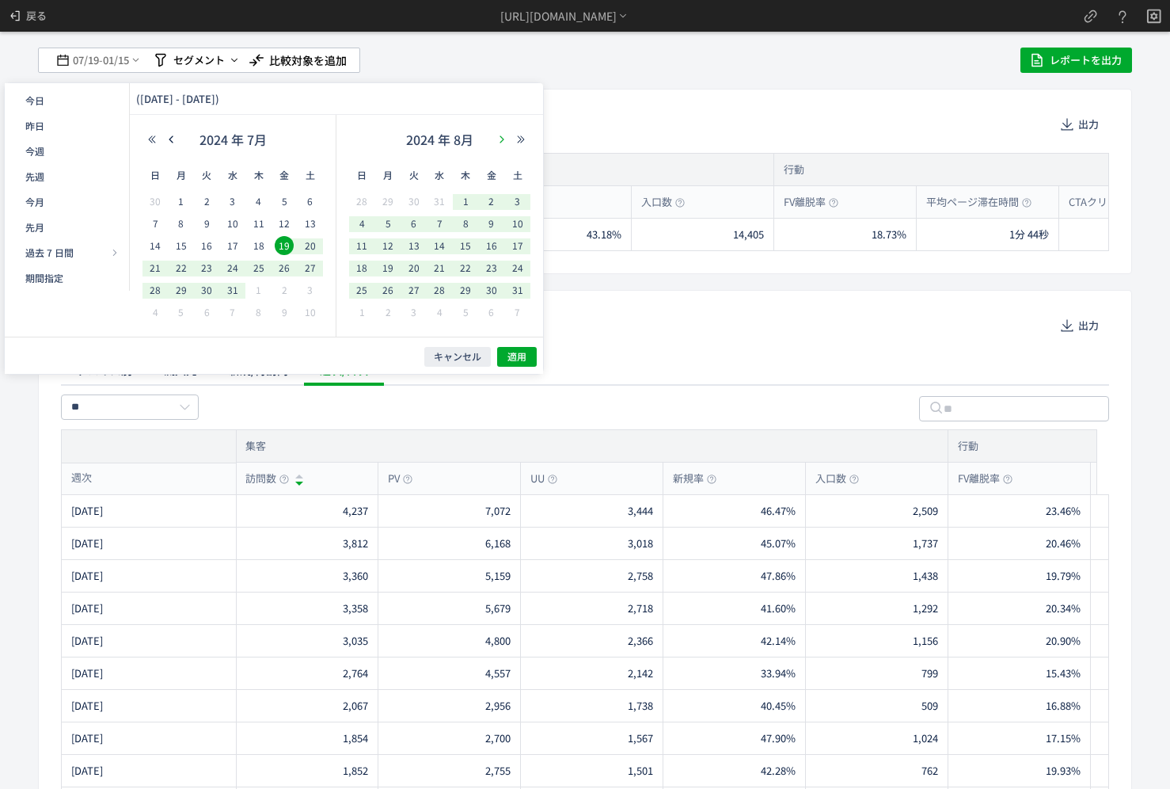
click at [499, 138] on icon "button" at bounding box center [502, 140] width 10 height 10
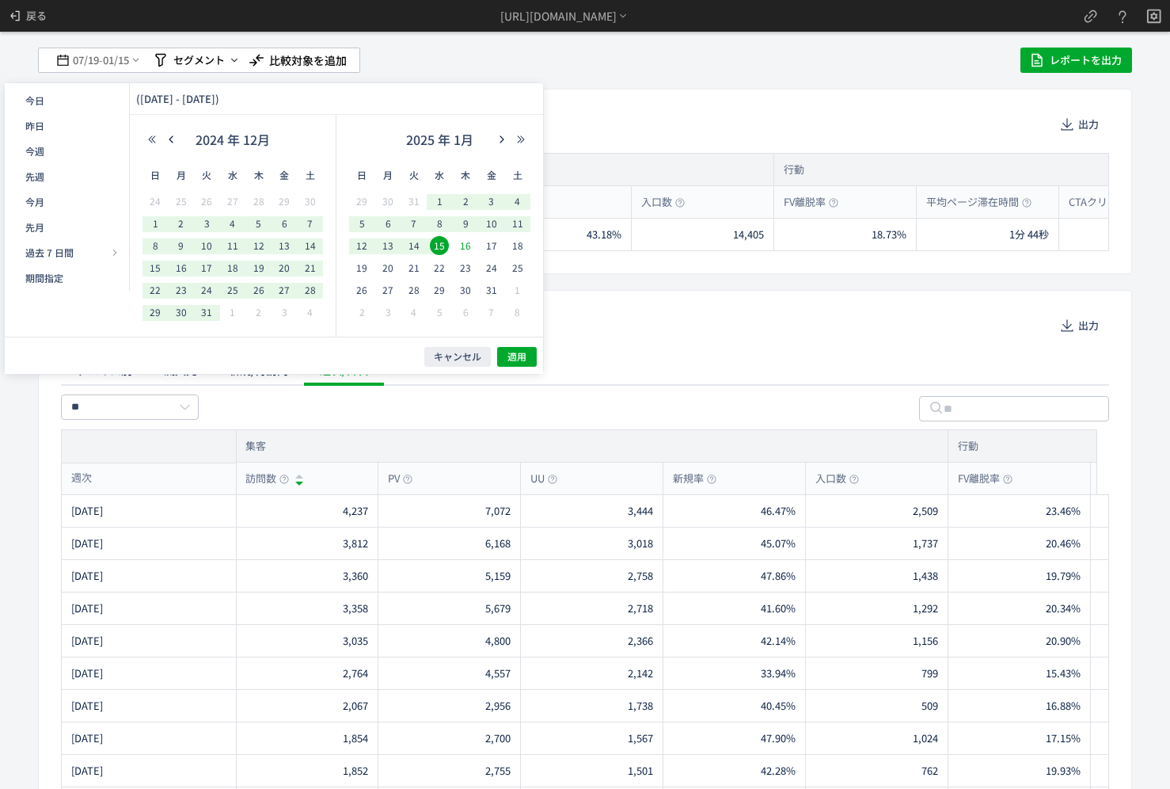
click at [461, 240] on span "16" at bounding box center [465, 245] width 19 height 19
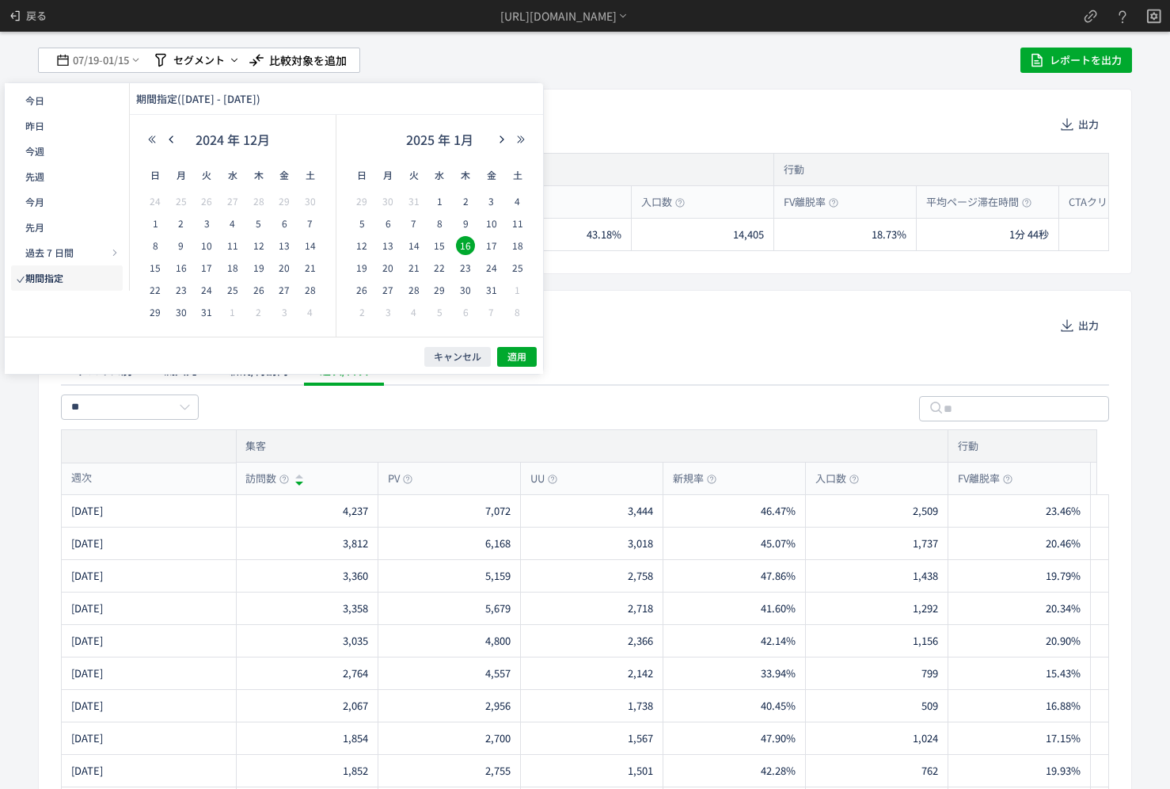
click at [501, 145] on div "2025 年 1月" at bounding box center [439, 143] width 181 height 32
click at [503, 140] on use "button" at bounding box center [502, 138] width 4 height 7
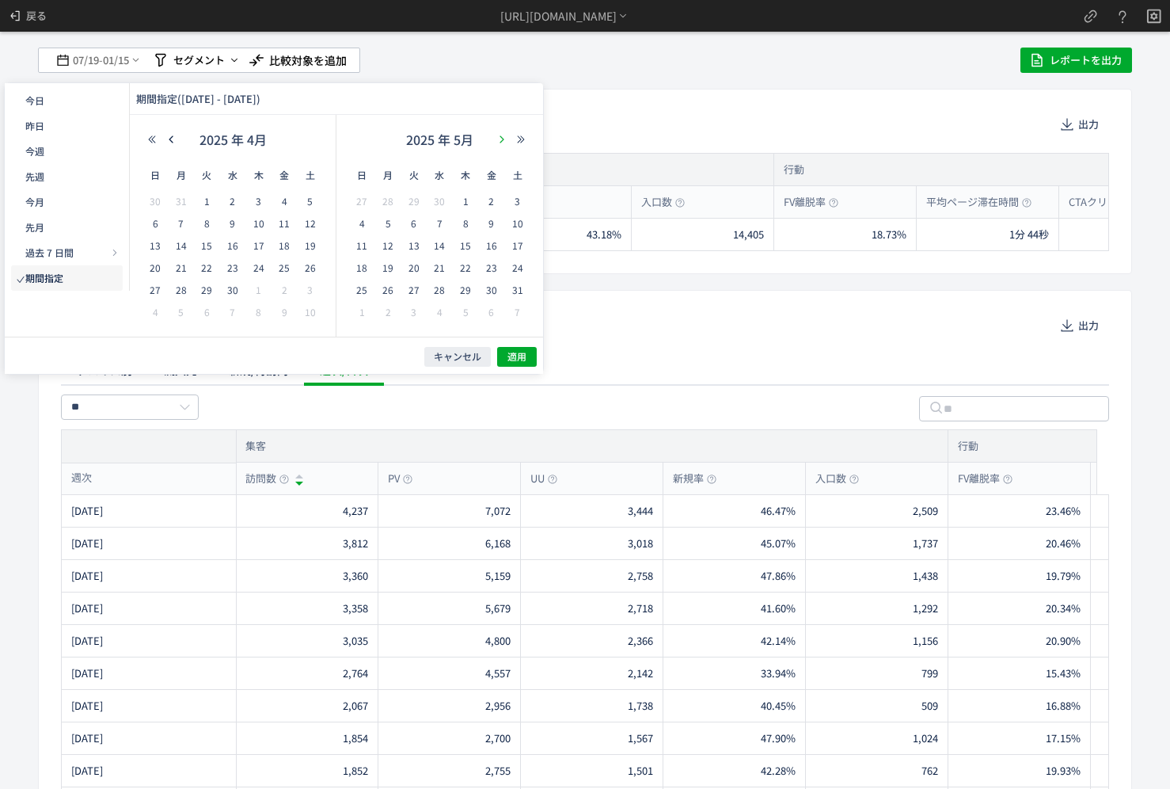
click at [503, 140] on use "button" at bounding box center [502, 138] width 4 height 7
click at [169, 145] on div "2025 年 7月" at bounding box center [233, 143] width 181 height 32
click at [171, 139] on icon "button" at bounding box center [171, 140] width 10 height 10
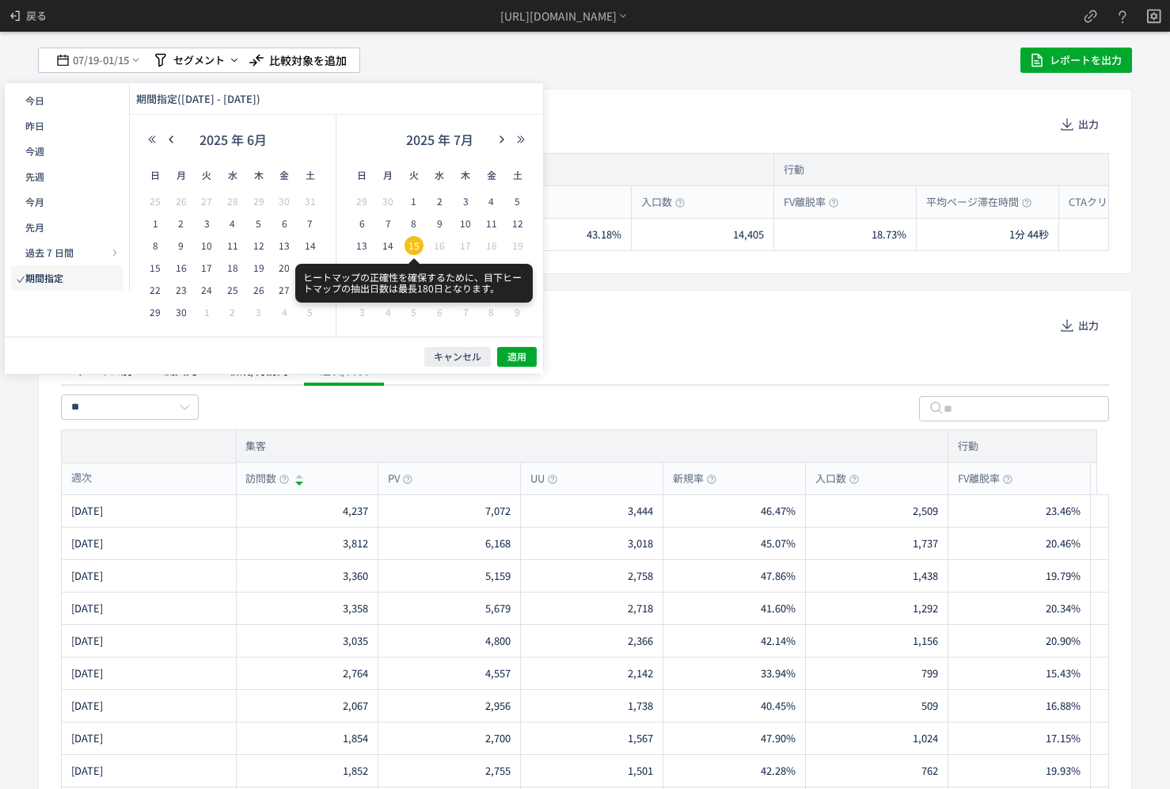
click at [411, 245] on span "15" at bounding box center [414, 245] width 19 height 19
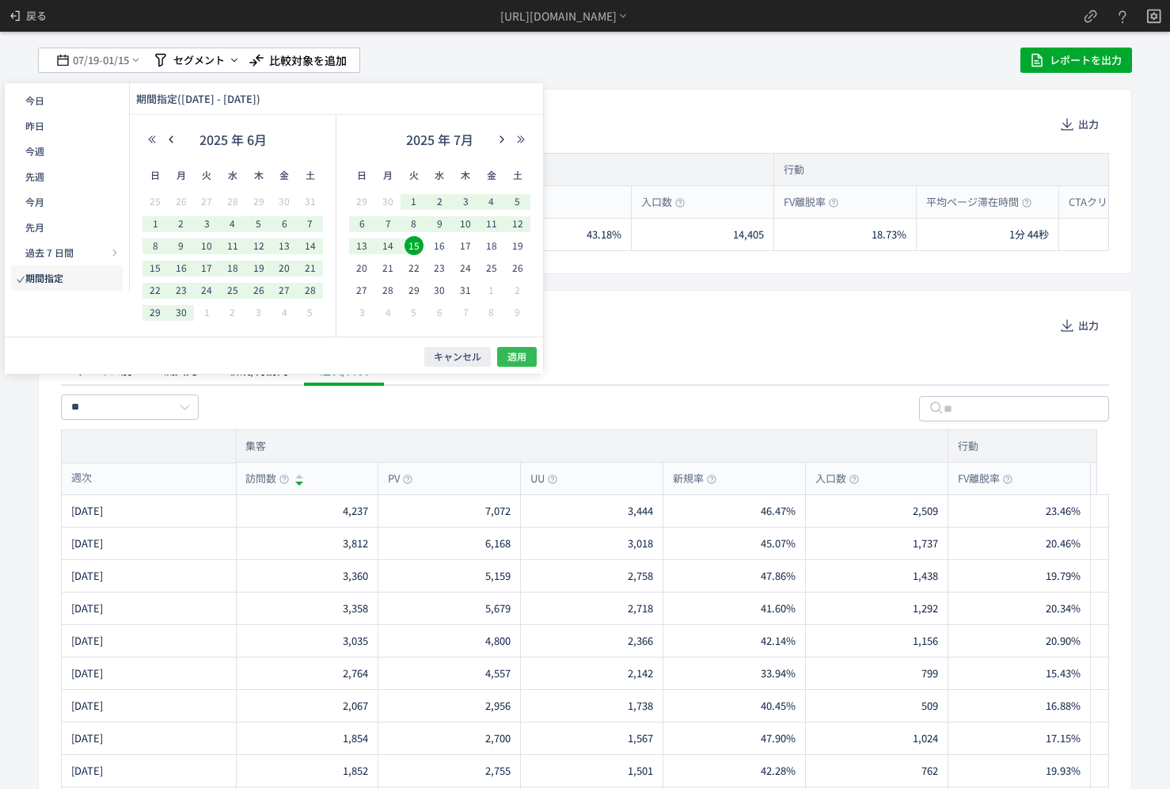
click at [523, 351] on span "適用" at bounding box center [517, 356] width 19 height 13
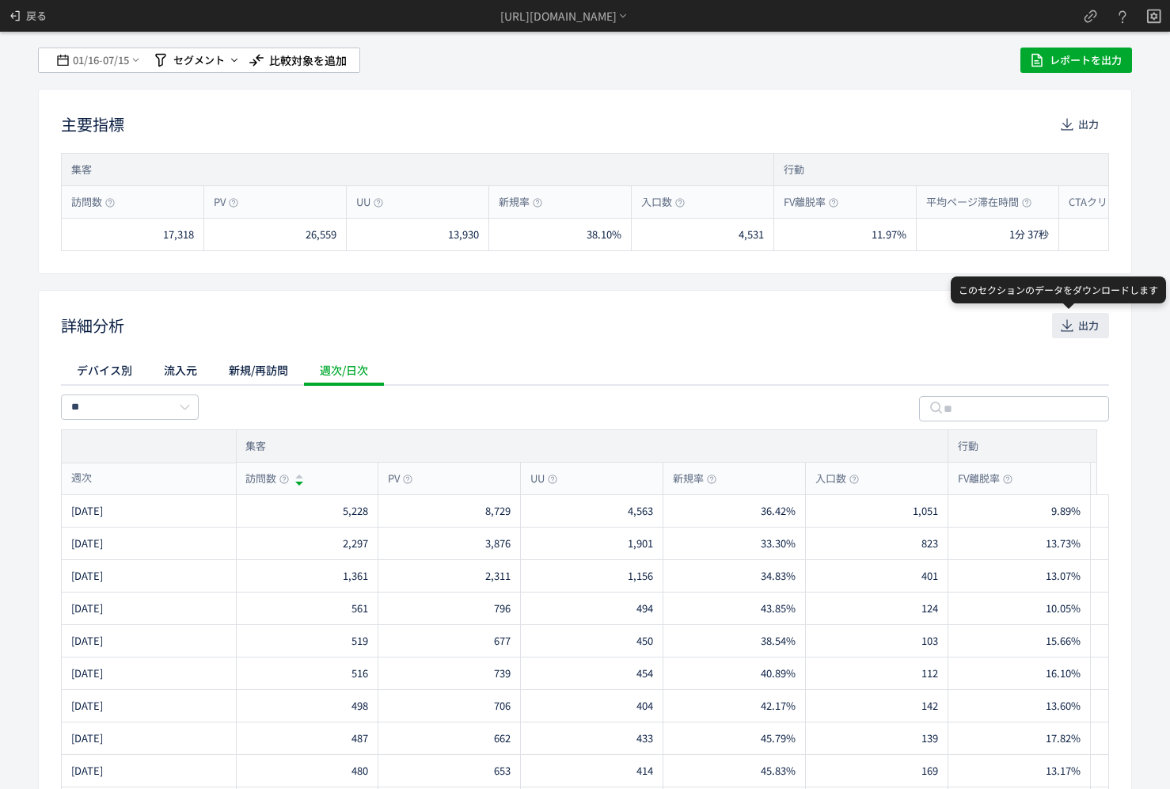
click at [1052, 334] on button "出力" at bounding box center [1080, 325] width 57 height 25
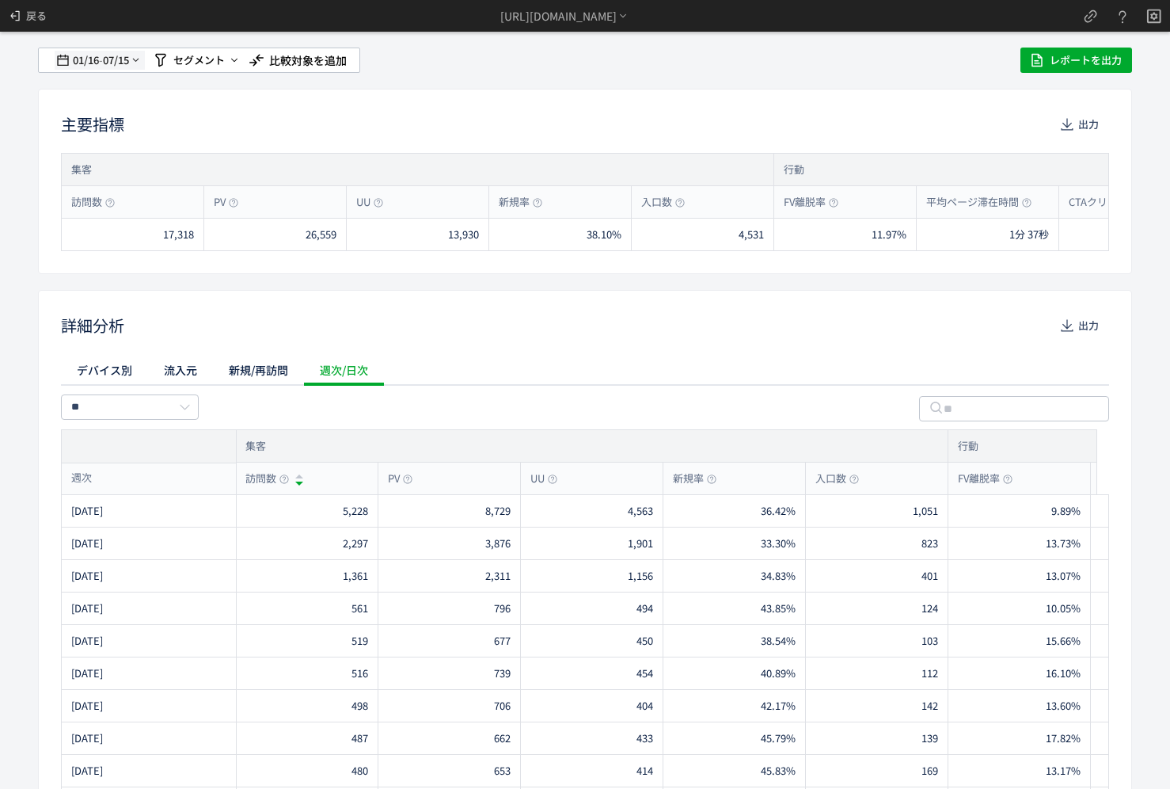
click at [124, 65] on span "07/15" at bounding box center [116, 60] width 27 height 32
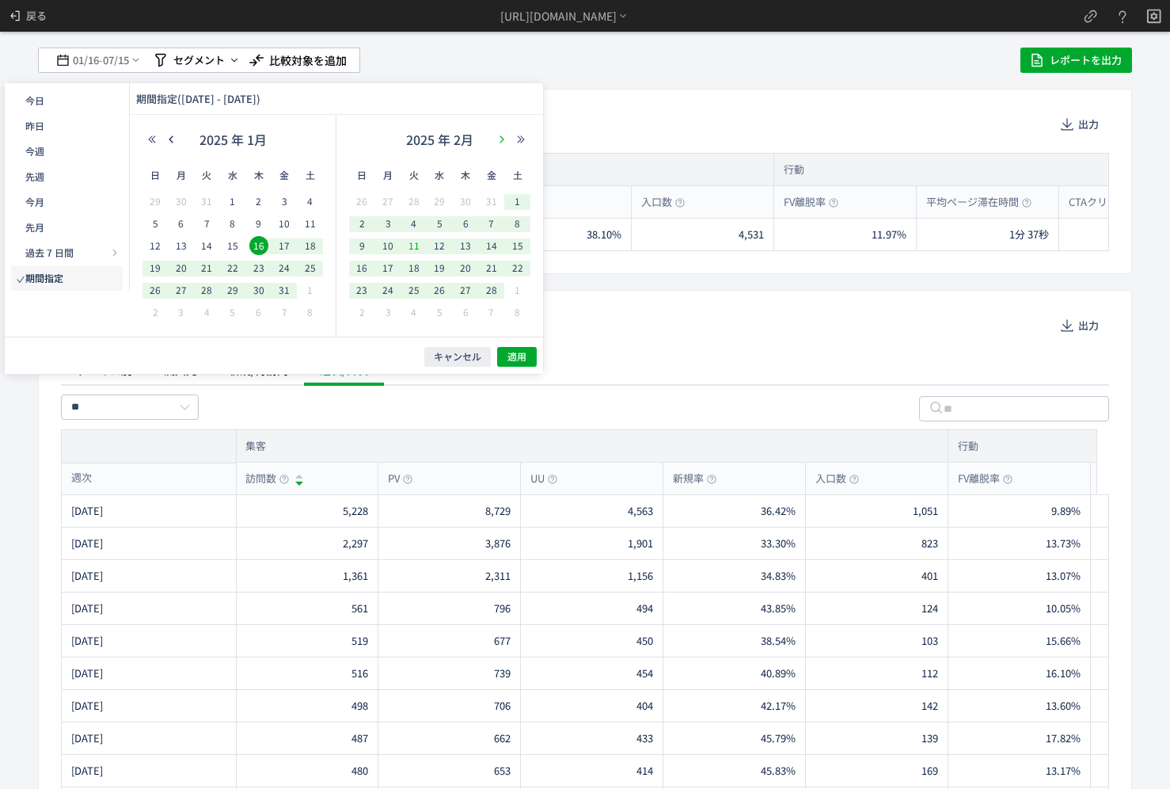
click at [500, 142] on icon "button" at bounding box center [502, 140] width 10 height 10
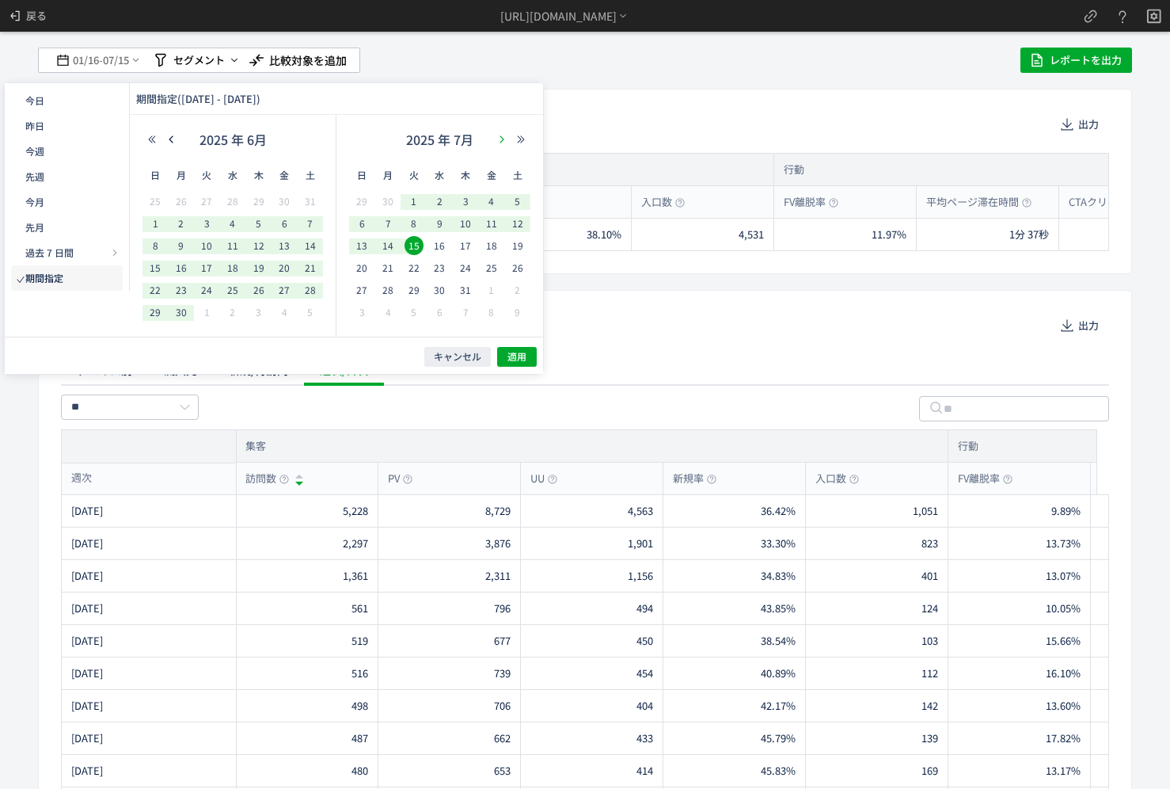
click at [499, 142] on icon "button" at bounding box center [502, 140] width 10 height 10
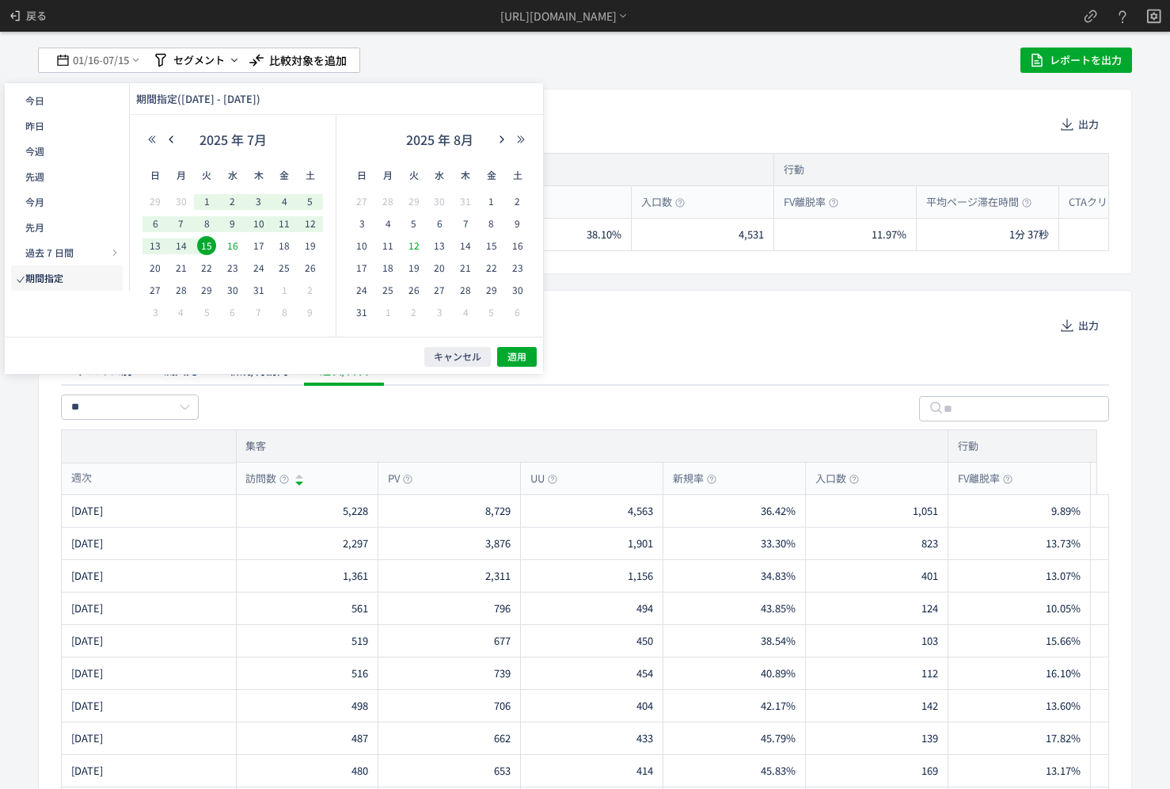
click at [237, 249] on span "16" at bounding box center [232, 245] width 19 height 19
click at [501, 140] on icon "button" at bounding box center [502, 140] width 10 height 10
click at [386, 221] on span "6" at bounding box center [388, 223] width 19 height 19
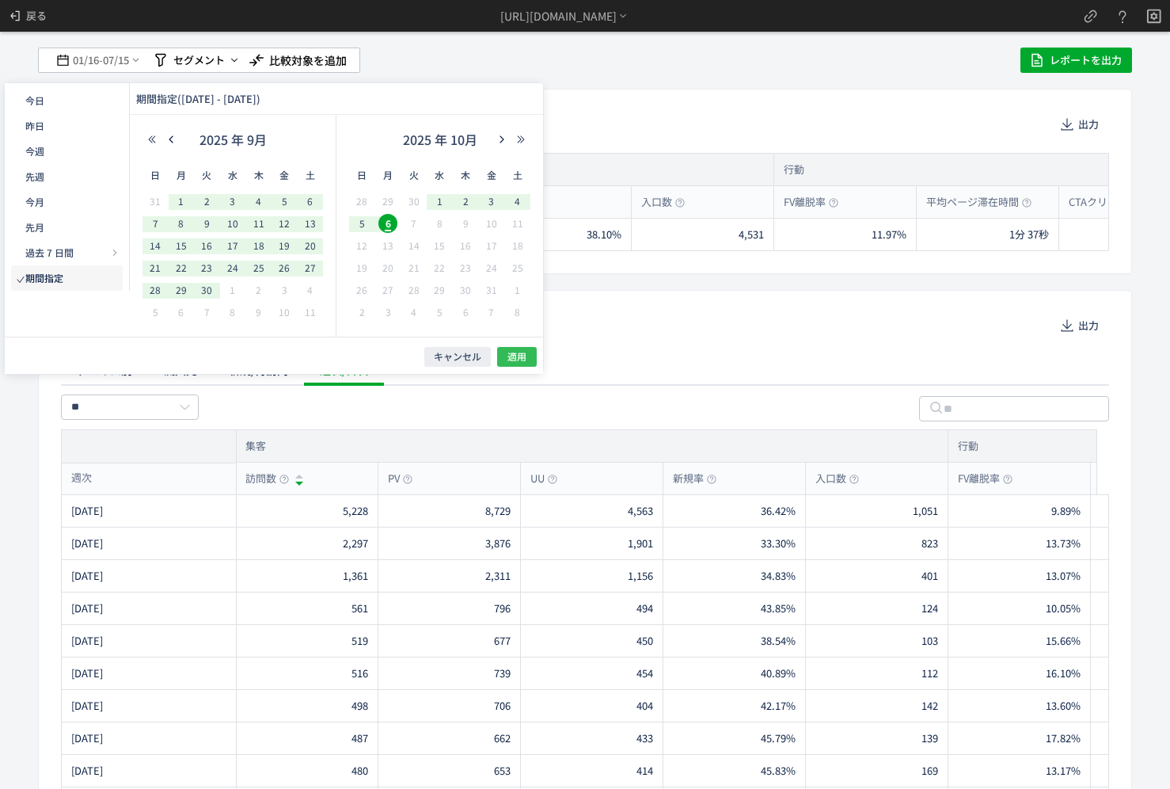
click at [509, 356] on span "適用" at bounding box center [517, 356] width 19 height 13
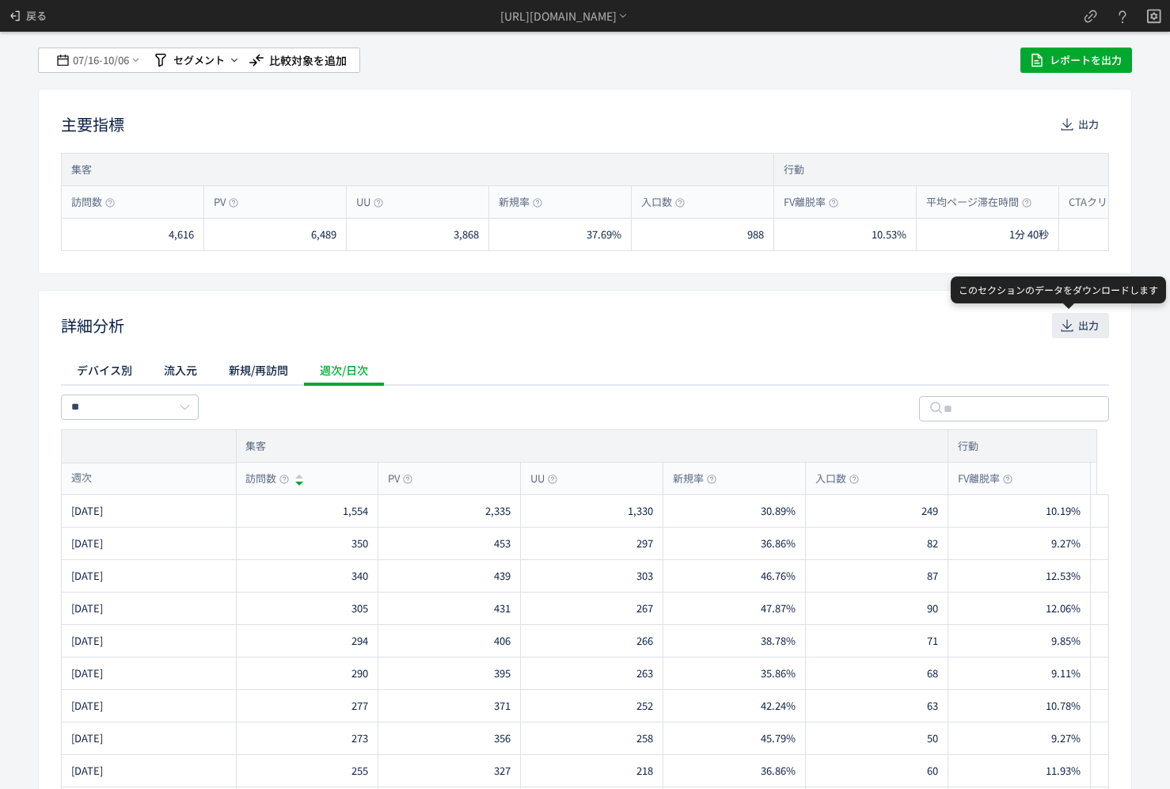
click at [1082, 336] on span "出力" at bounding box center [1089, 325] width 21 height 25
